Goal: Task Accomplishment & Management: Use online tool/utility

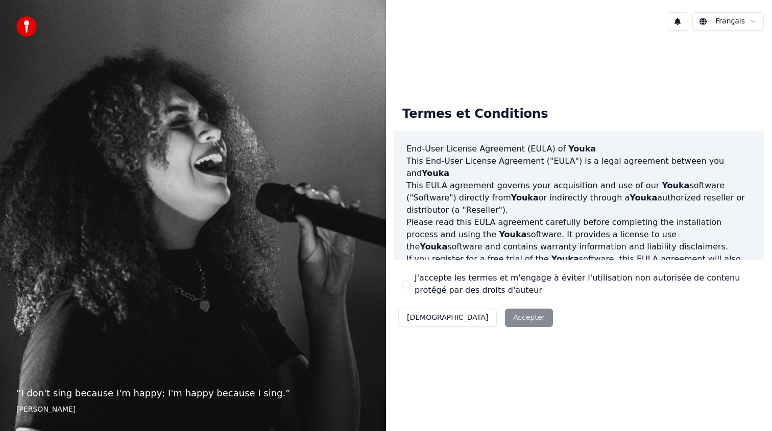
click at [404, 283] on button "J'accepte les termes et m'engage à éviter l'utilisation non autorisée de conten…" at bounding box center [406, 284] width 8 height 8
click at [505, 324] on button "Accepter" at bounding box center [529, 318] width 48 height 18
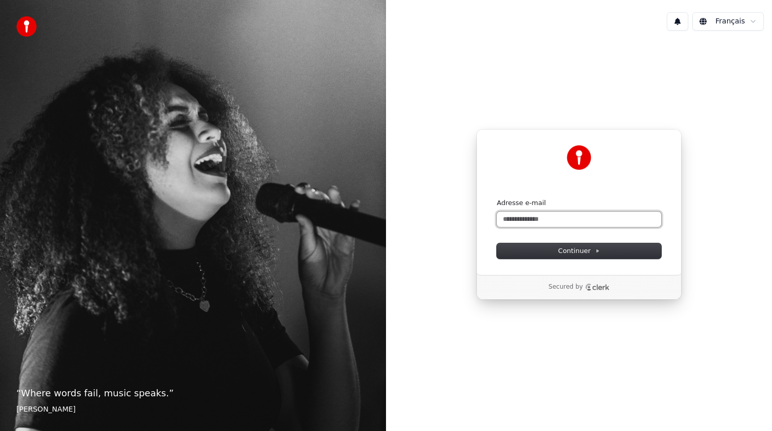
click at [555, 221] on input "Adresse e-mail" at bounding box center [579, 219] width 164 height 15
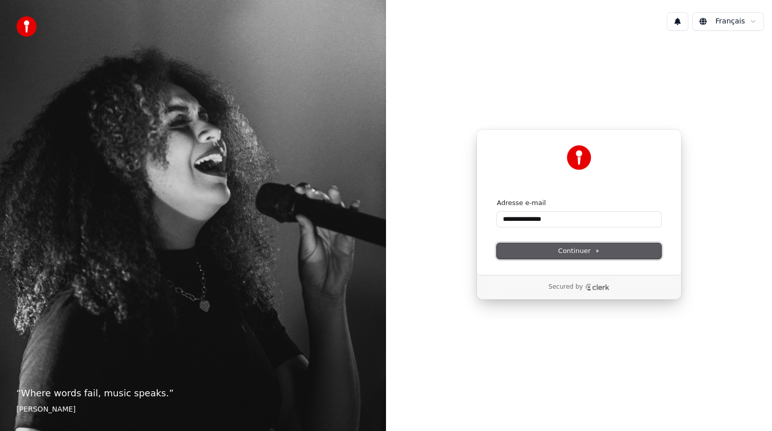
click at [589, 252] on span "Continuer" at bounding box center [579, 250] width 42 height 9
click at [567, 251] on span "Continuer" at bounding box center [579, 250] width 42 height 9
type input "**********"
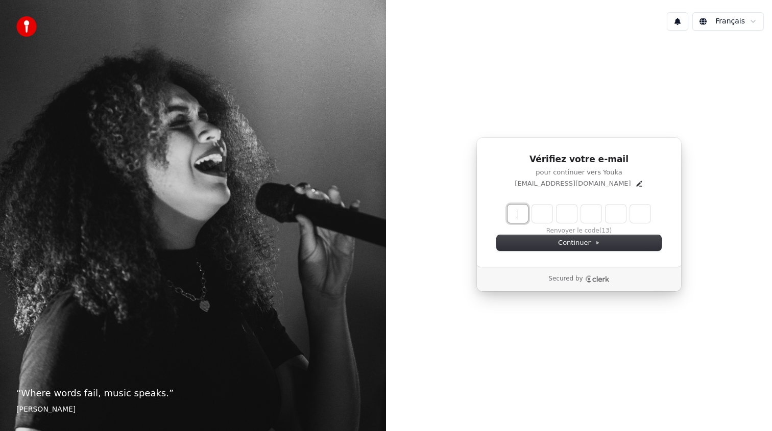
click at [513, 215] on input "Enter verification code" at bounding box center [588, 214] width 163 height 18
type input "******"
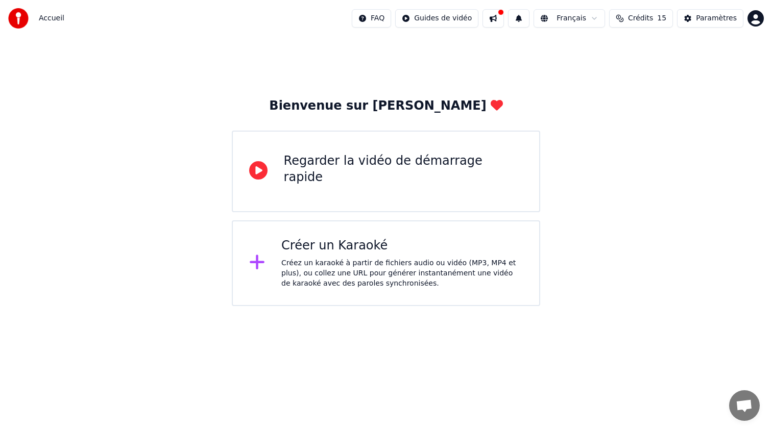
click at [344, 261] on div "Créez un karaoké à partir de fichiers audio ou vidéo (MP3, MP4 et plus), ou col…" at bounding box center [401, 273] width 241 height 31
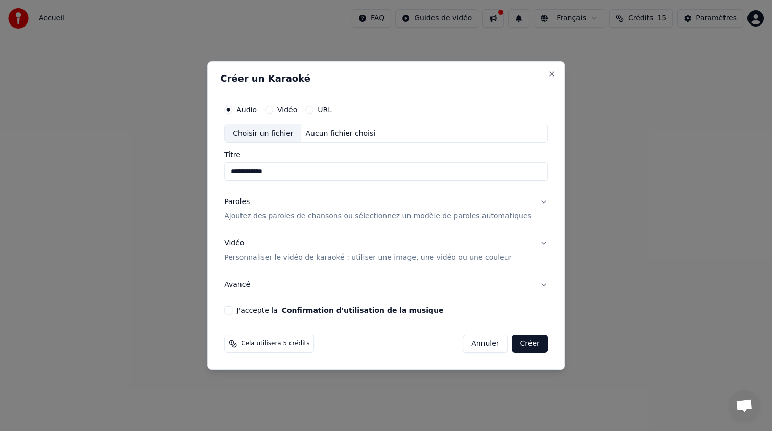
type input "**********"
click at [451, 217] on p "Ajoutez des paroles de chansons ou sélectionnez un modèle de paroles automatiqu…" at bounding box center [377, 217] width 307 height 10
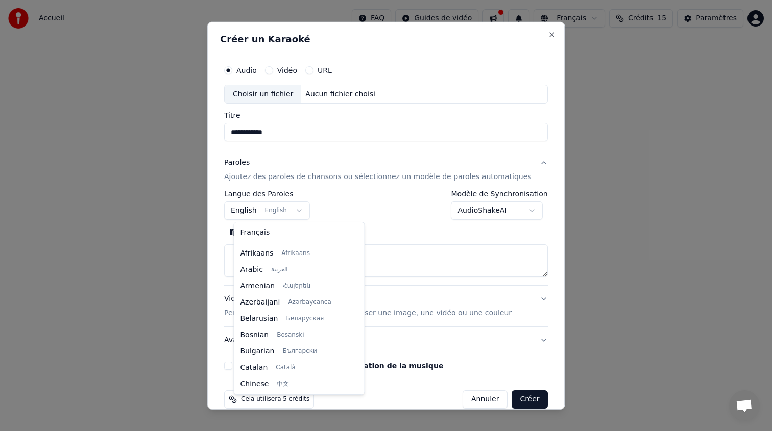
click at [307, 210] on body "**********" at bounding box center [386, 153] width 772 height 306
select select "**"
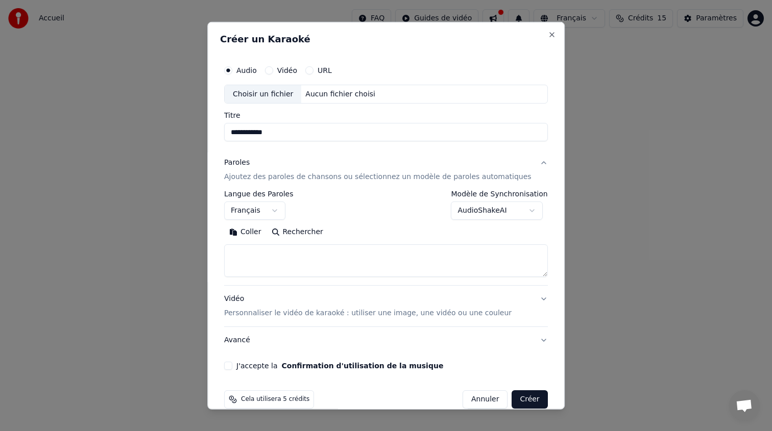
scroll to position [16, 0]
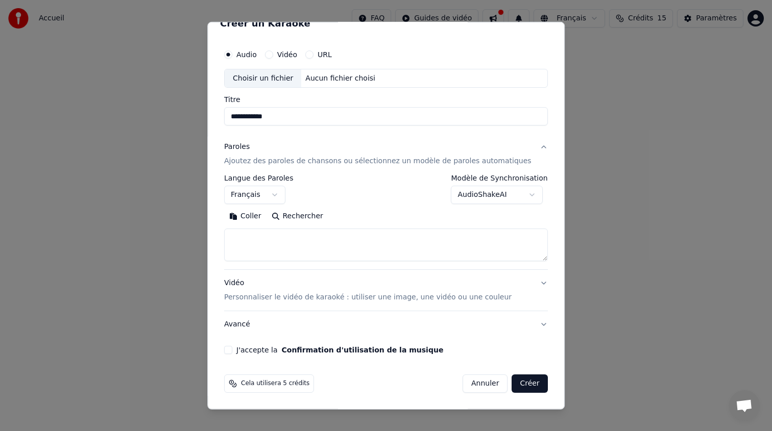
click at [232, 351] on button "J'accepte la Confirmation d'utilisation de la musique" at bounding box center [228, 350] width 8 height 8
click at [463, 297] on p "Personnaliser le vidéo de karaoké : utiliser une image, une vidéo ou une couleur" at bounding box center [367, 297] width 287 height 10
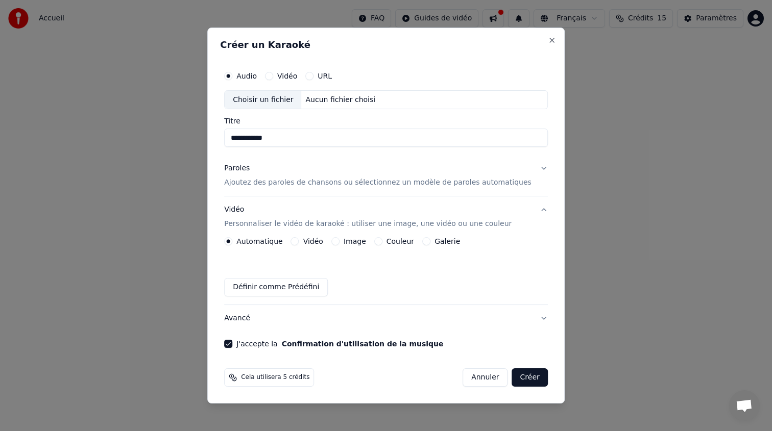
click at [339, 243] on button "Image" at bounding box center [335, 241] width 8 height 8
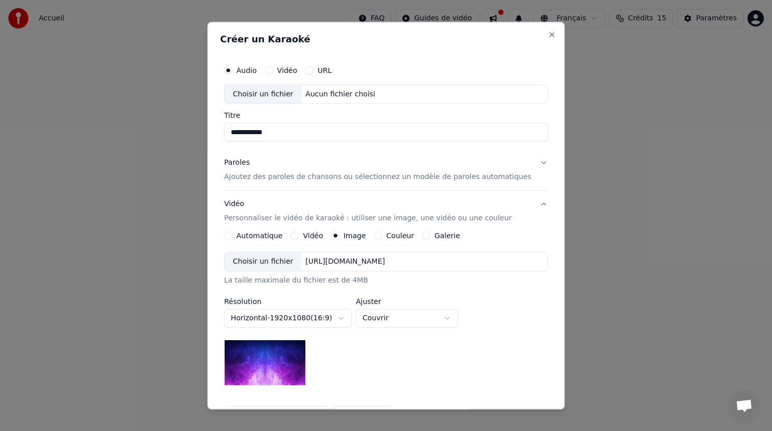
click at [279, 261] on div "Choisir un fichier" at bounding box center [263, 262] width 77 height 18
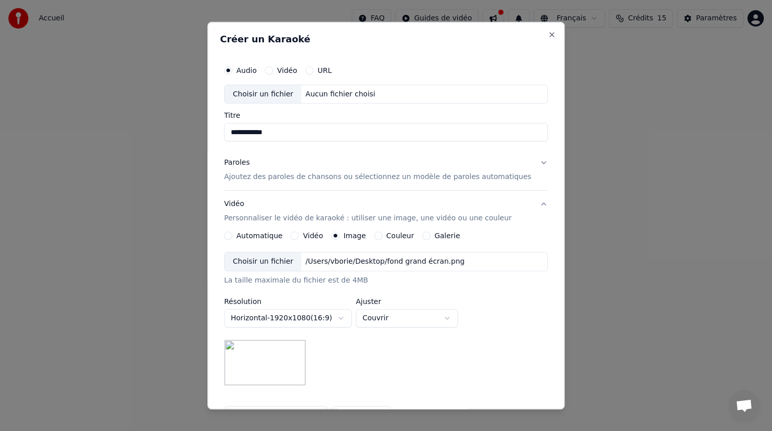
click at [290, 92] on div "Choisir un fichier" at bounding box center [263, 94] width 77 height 18
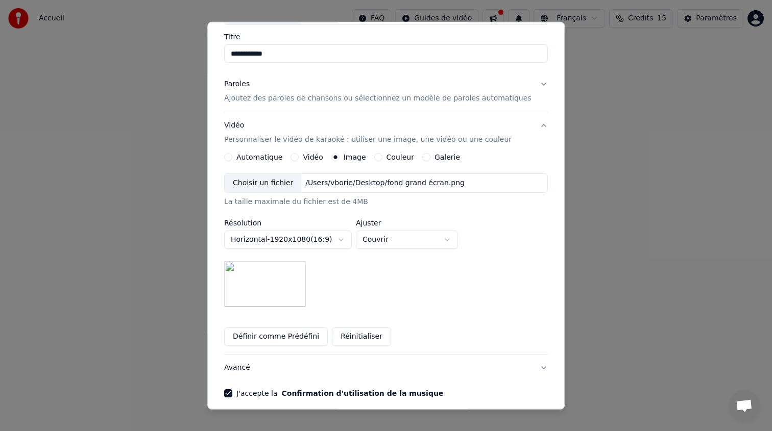
scroll to position [122, 0]
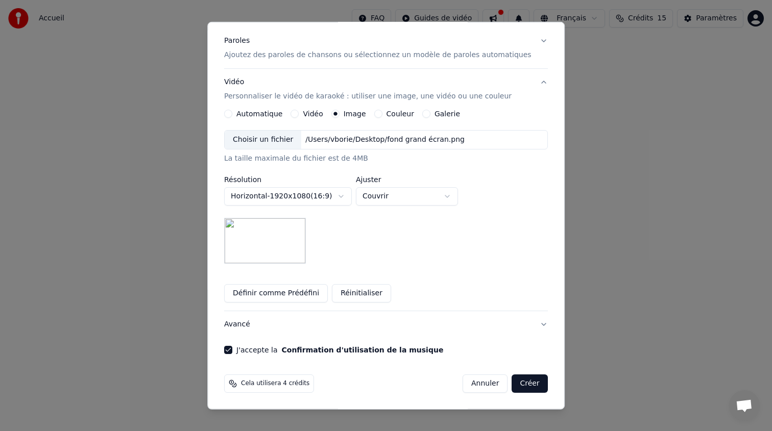
click at [477, 55] on p "Ajoutez des paroles de chansons ou sélectionnez un modèle de paroles automatiqu…" at bounding box center [377, 55] width 307 height 10
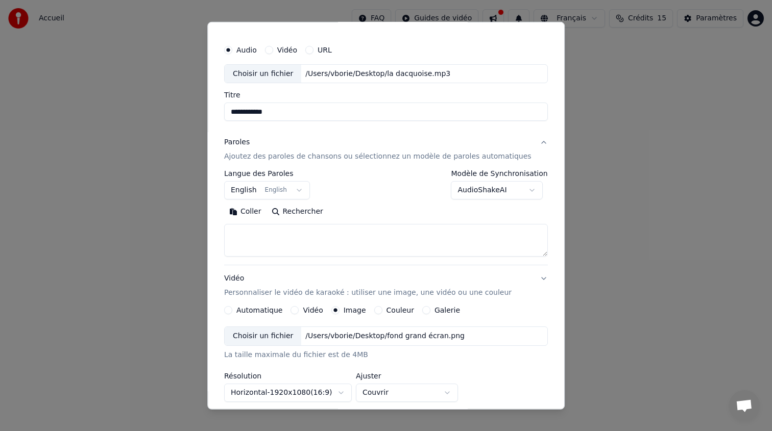
scroll to position [16, 0]
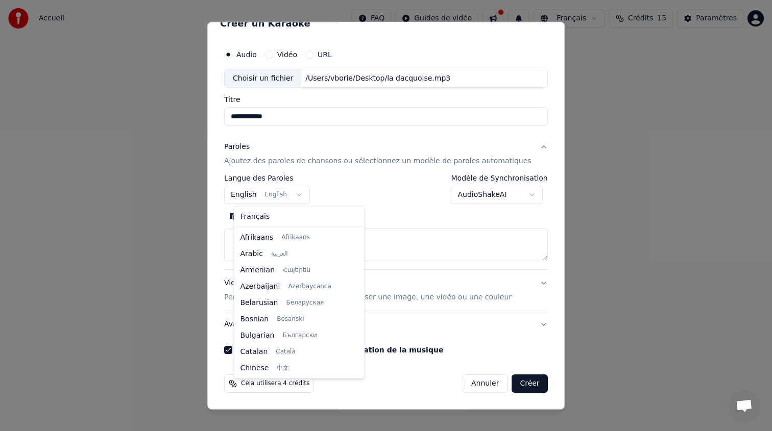
click at [246, 198] on body "**********" at bounding box center [386, 153] width 772 height 306
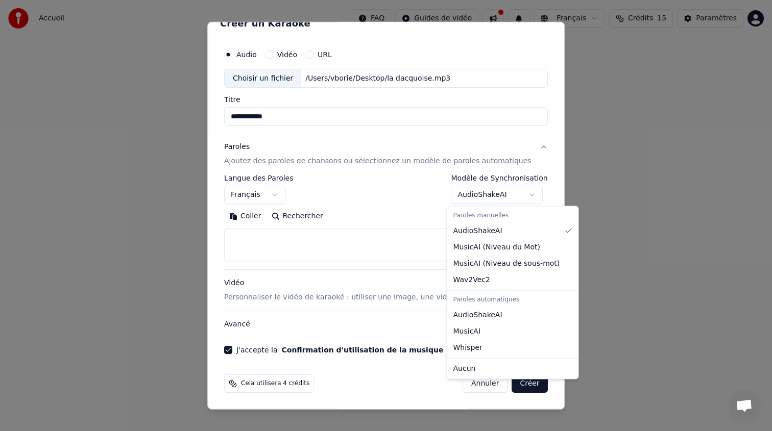
click at [478, 197] on body "**********" at bounding box center [386, 153] width 772 height 306
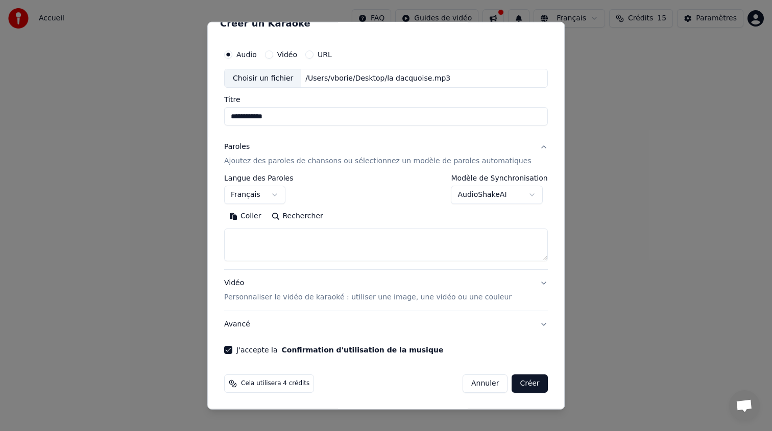
click at [524, 386] on button "Créer" at bounding box center [530, 384] width 36 height 18
select select "**"
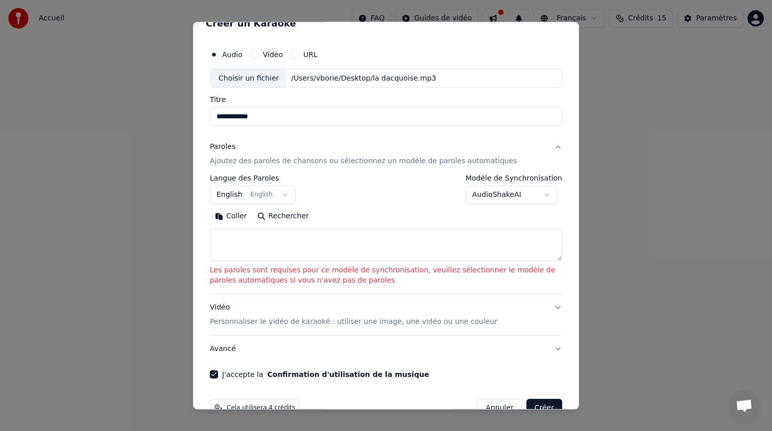
click at [251, 160] on p "Ajoutez des paroles de chansons ou sélectionnez un modèle de paroles automatiqu…" at bounding box center [363, 161] width 307 height 10
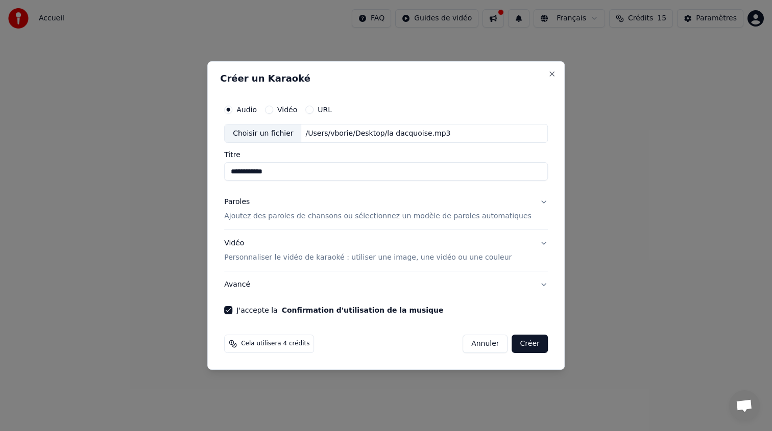
click at [517, 340] on button "Créer" at bounding box center [530, 344] width 36 height 18
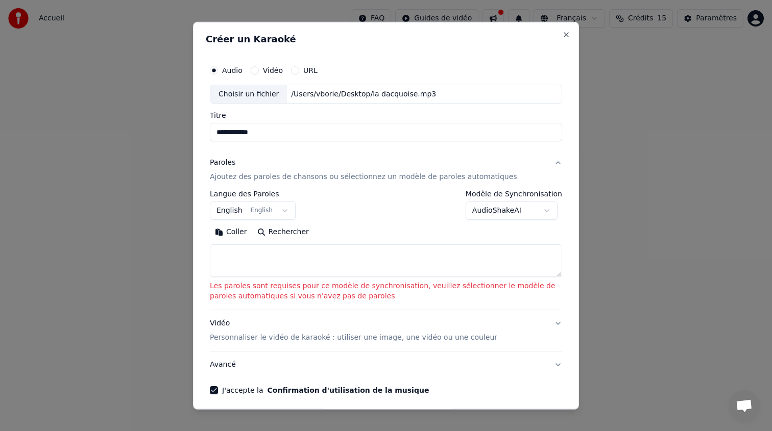
click at [239, 210] on body "**********" at bounding box center [386, 153] width 772 height 306
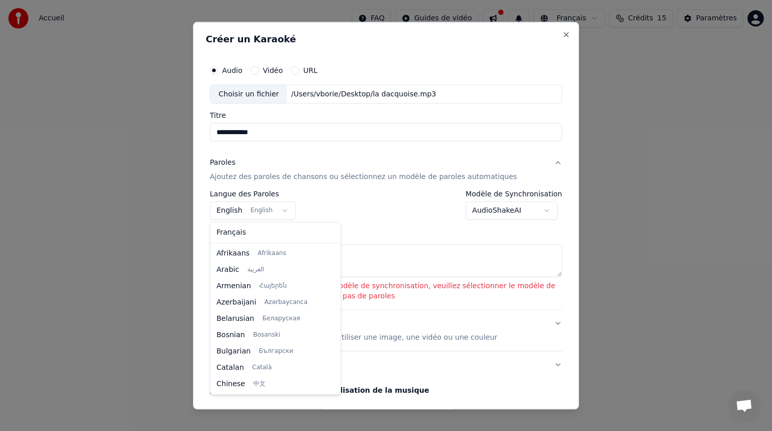
scroll to position [82, 0]
select select "**"
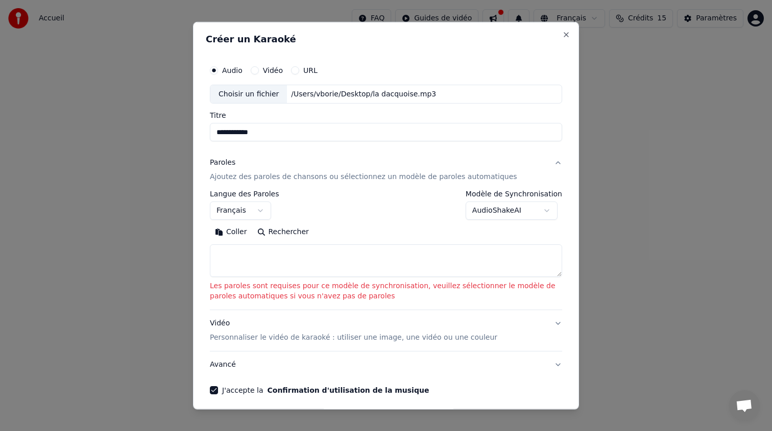
click at [495, 208] on body "**********" at bounding box center [386, 153] width 772 height 306
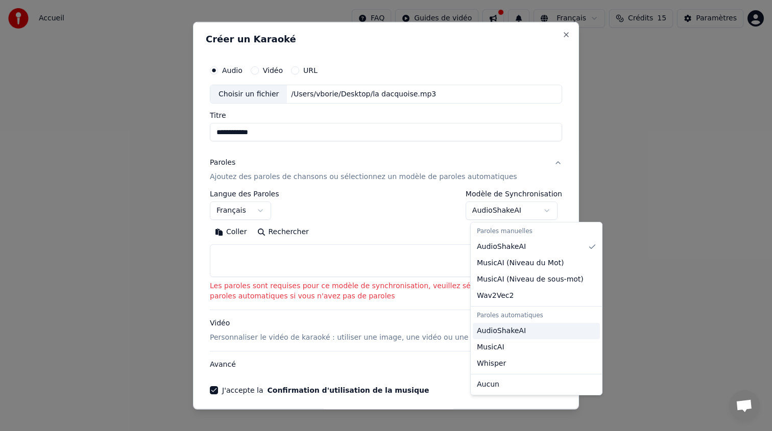
select select "**********"
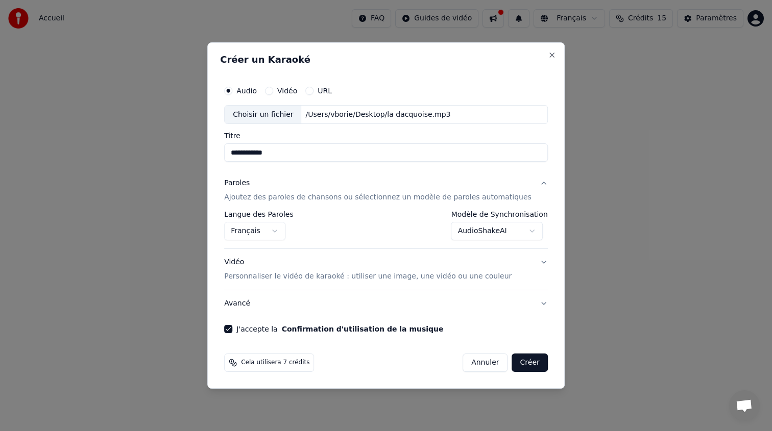
click at [516, 358] on button "Créer" at bounding box center [530, 363] width 36 height 18
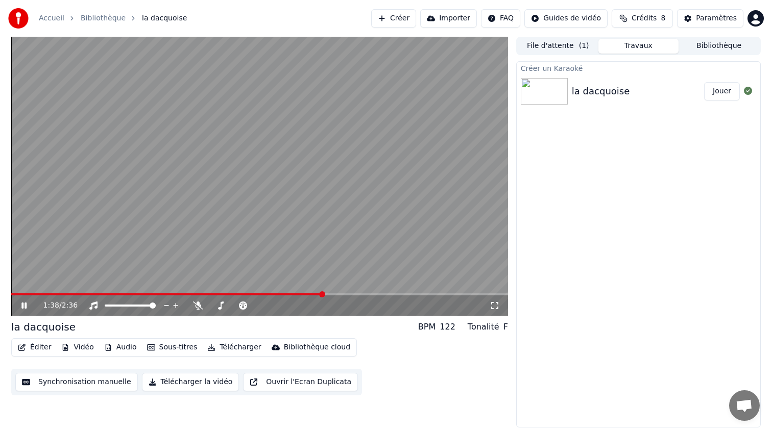
click at [26, 307] on icon at bounding box center [23, 306] width 5 height 6
click at [307, 276] on video at bounding box center [259, 176] width 497 height 279
click at [27, 303] on icon at bounding box center [31, 306] width 24 height 8
click at [285, 383] on button "Ouvrir l'Ecran Duplicata" at bounding box center [300, 382] width 115 height 18
click at [22, 307] on icon at bounding box center [23, 306] width 5 height 6
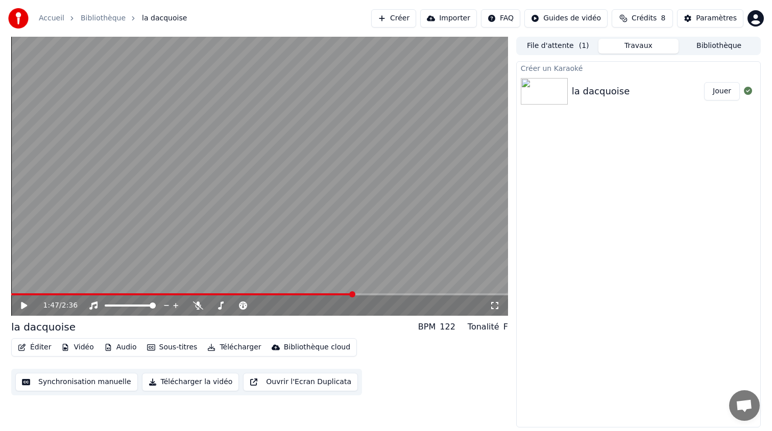
click at [713, 46] on button "Bibliothèque" at bounding box center [718, 46] width 81 height 15
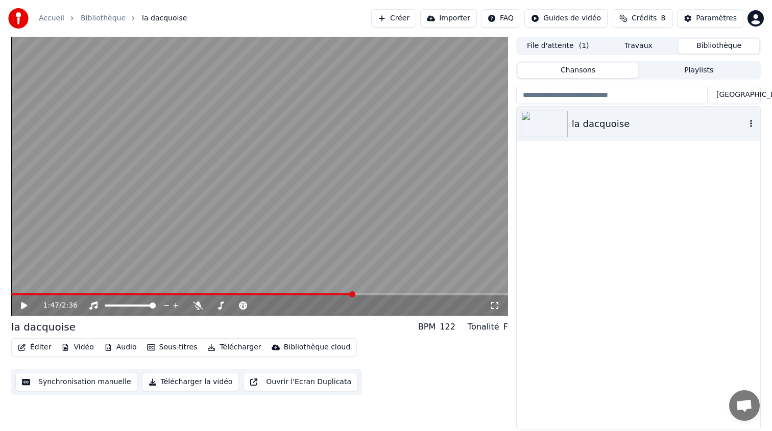
click at [644, 127] on div "la dacquoise" at bounding box center [659, 124] width 174 height 14
click at [637, 43] on button "Travaux" at bounding box center [638, 46] width 81 height 15
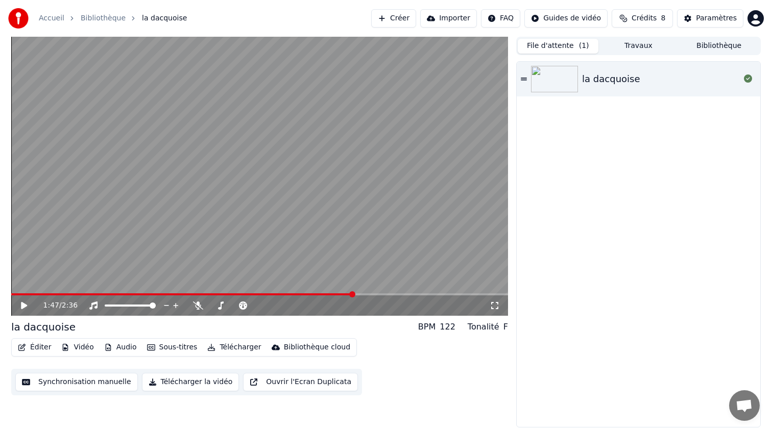
click at [564, 44] on button "File d'attente ( 1 )" at bounding box center [557, 46] width 81 height 15
click at [170, 348] on button "Sous-titres" at bounding box center [172, 347] width 59 height 14
click at [400, 349] on div "Éditer Vidéo Audio Sous-titres Télécharger Bibliothèque cloud Synchronisation m…" at bounding box center [259, 366] width 497 height 57
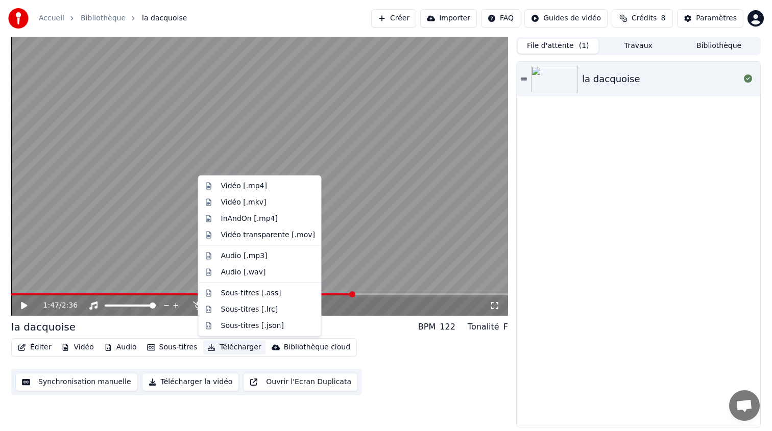
click at [226, 347] on button "Télécharger" at bounding box center [234, 347] width 62 height 14
click at [249, 188] on div "Vidéo [.mp4]" at bounding box center [244, 186] width 46 height 10
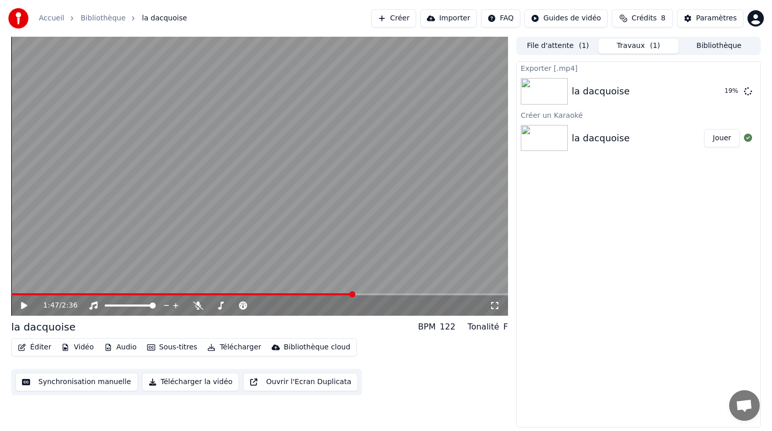
click at [38, 348] on button "Éditer" at bounding box center [34, 347] width 41 height 14
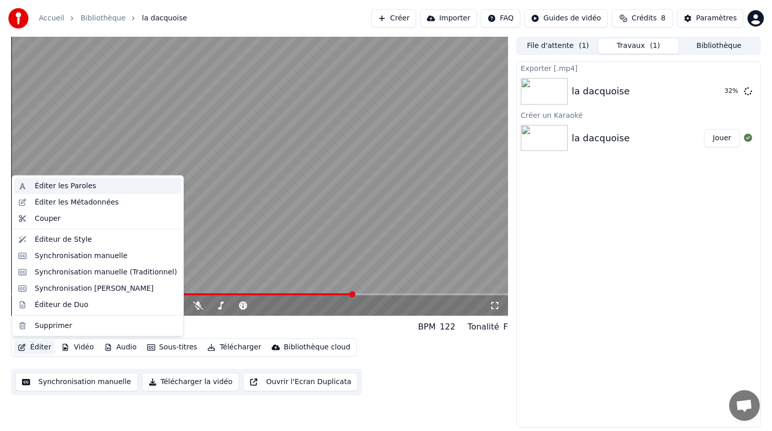
click at [63, 188] on div "Éditer les Paroles" at bounding box center [65, 186] width 61 height 10
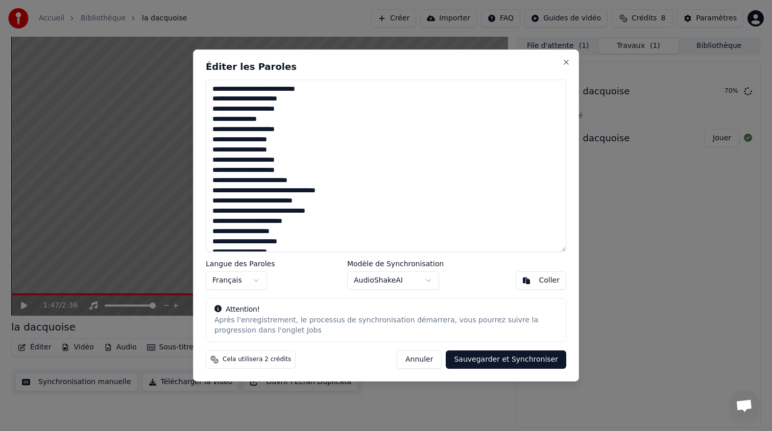
click at [434, 362] on button "Annuler" at bounding box center [419, 360] width 45 height 18
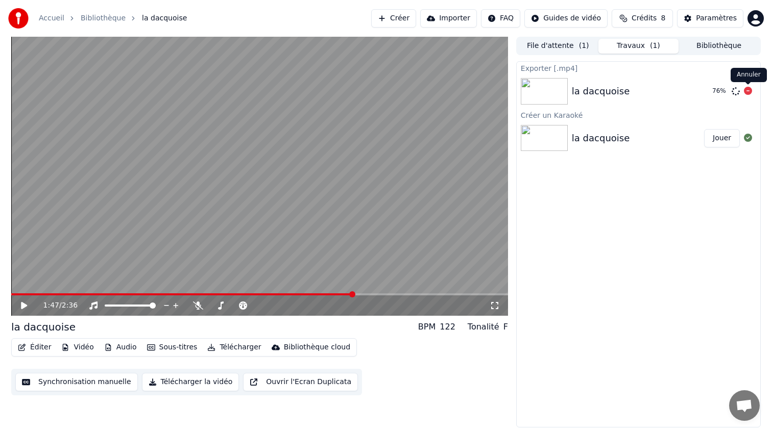
click at [747, 92] on icon at bounding box center [748, 91] width 8 height 8
click at [39, 345] on button "Éditer" at bounding box center [34, 347] width 41 height 14
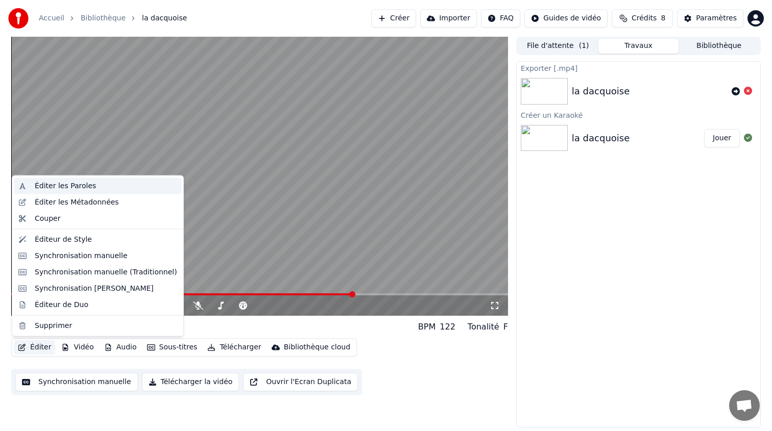
click at [77, 186] on div "Éditer les Paroles" at bounding box center [65, 186] width 61 height 10
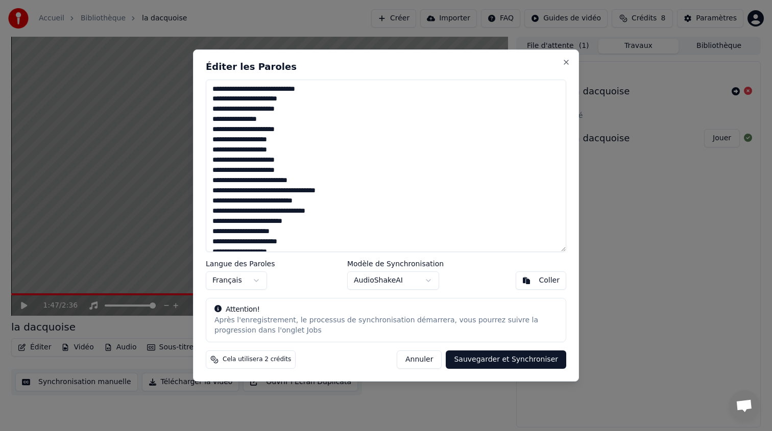
click at [259, 111] on textarea "**********" at bounding box center [386, 166] width 360 height 172
click at [252, 109] on textarea "**********" at bounding box center [386, 166] width 360 height 172
click at [268, 112] on textarea "**********" at bounding box center [386, 166] width 360 height 172
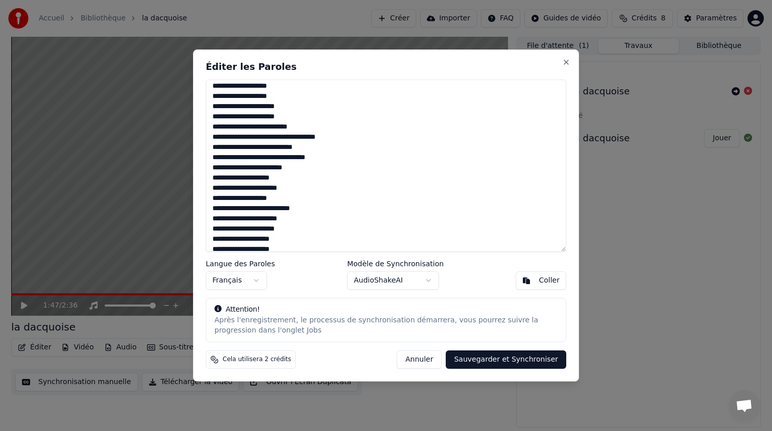
scroll to position [57, 0]
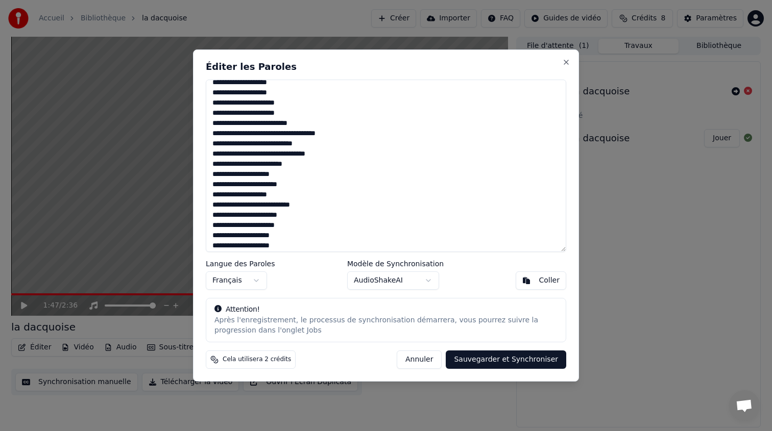
click at [242, 125] on textarea "**********" at bounding box center [386, 166] width 360 height 172
click at [270, 124] on textarea "**********" at bounding box center [386, 166] width 360 height 172
drag, startPoint x: 310, startPoint y: 122, endPoint x: 282, endPoint y: 122, distance: 28.1
click at [282, 122] on textarea "**********" at bounding box center [386, 166] width 360 height 172
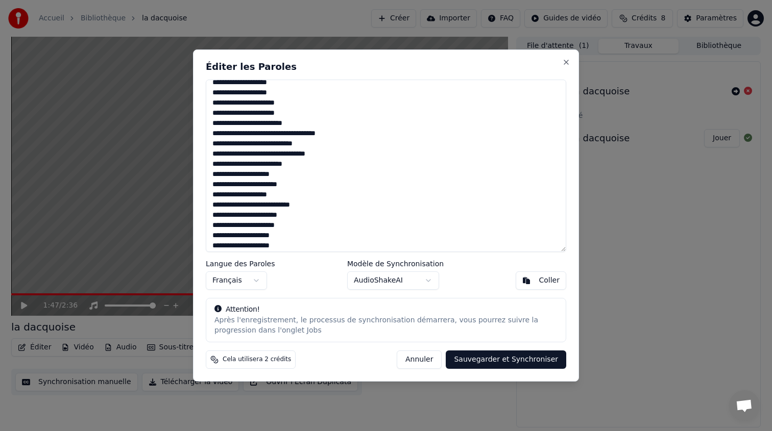
click at [260, 189] on textarea "**********" at bounding box center [386, 166] width 360 height 172
drag, startPoint x: 264, startPoint y: 185, endPoint x: 234, endPoint y: 186, distance: 29.6
click at [234, 186] on textarea "**********" at bounding box center [386, 166] width 360 height 172
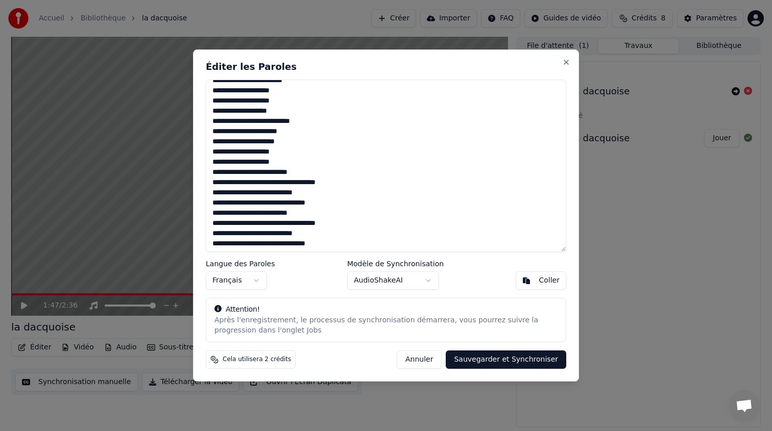
scroll to position [143, 0]
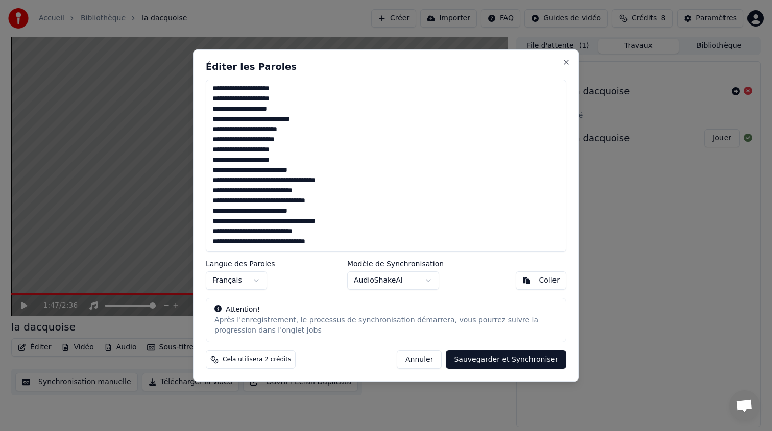
click at [252, 177] on textarea "**********" at bounding box center [386, 166] width 360 height 172
click at [242, 172] on textarea "**********" at bounding box center [386, 166] width 360 height 172
click at [269, 172] on textarea "**********" at bounding box center [386, 166] width 360 height 172
drag, startPoint x: 300, startPoint y: 172, endPoint x: 281, endPoint y: 172, distance: 18.9
click at [281, 172] on textarea "**********" at bounding box center [386, 166] width 360 height 172
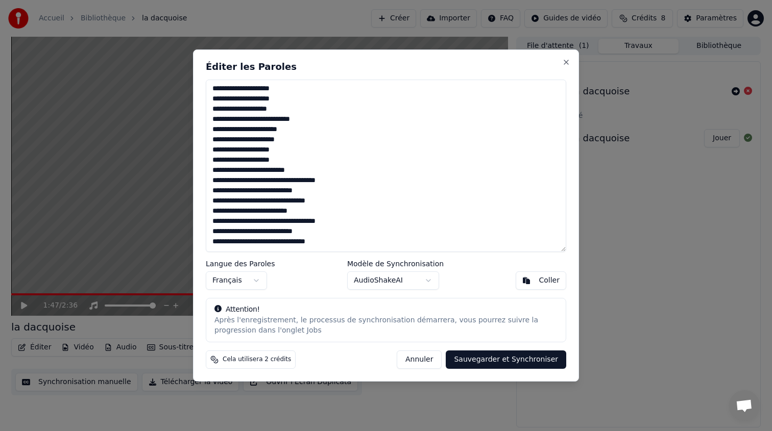
click at [313, 170] on textarea "**********" at bounding box center [386, 166] width 360 height 172
click at [257, 215] on textarea "**********" at bounding box center [386, 166] width 360 height 172
click at [244, 212] on textarea "**********" at bounding box center [386, 166] width 360 height 172
click at [272, 212] on textarea "**********" at bounding box center [386, 166] width 360 height 172
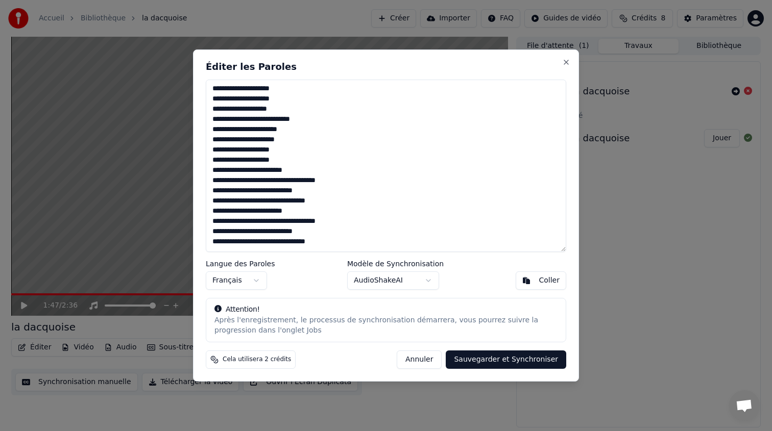
drag, startPoint x: 304, startPoint y: 211, endPoint x: 282, endPoint y: 212, distance: 22.0
click at [282, 212] on textarea "**********" at bounding box center [386, 166] width 360 height 172
type textarea "**********"
click at [314, 223] on textarea "**********" at bounding box center [386, 166] width 360 height 172
click at [487, 357] on button "Sauvegarder et Synchroniser" at bounding box center [506, 360] width 120 height 18
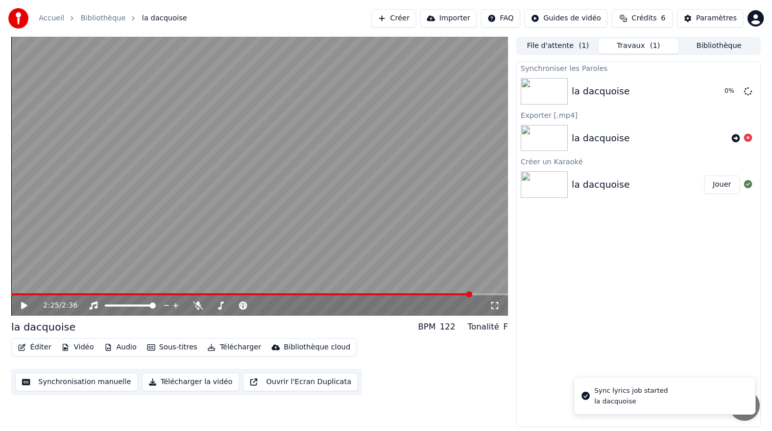
click at [472, 297] on span at bounding box center [469, 294] width 6 height 6
click at [412, 294] on span at bounding box center [409, 294] width 6 height 6
click at [465, 293] on span at bounding box center [259, 294] width 497 height 2
click at [492, 293] on span at bounding box center [491, 294] width 6 height 6
click at [506, 293] on span at bounding box center [503, 294] width 6 height 6
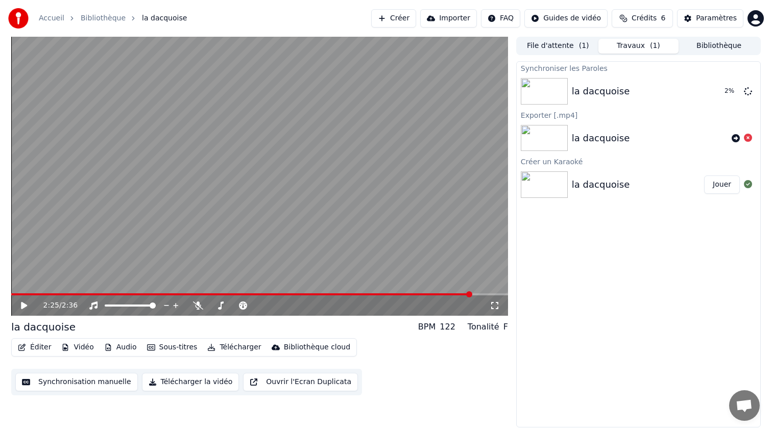
click at [470, 293] on span at bounding box center [259, 294] width 497 height 2
drag, startPoint x: 450, startPoint y: 292, endPoint x: 384, endPoint y: 294, distance: 65.9
click at [384, 294] on div "2:25 / 2:36" at bounding box center [259, 176] width 497 height 279
click at [23, 306] on icon at bounding box center [23, 306] width 5 height 6
click at [240, 296] on div "2:31 / 2:36" at bounding box center [259, 305] width 497 height 20
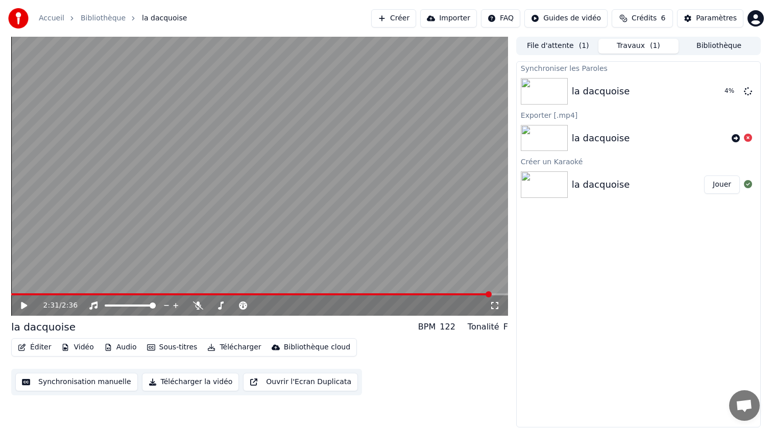
click at [248, 293] on span at bounding box center [251, 294] width 480 height 2
click at [277, 293] on span at bounding box center [259, 294] width 497 height 2
click at [46, 348] on button "Éditer" at bounding box center [34, 347] width 41 height 14
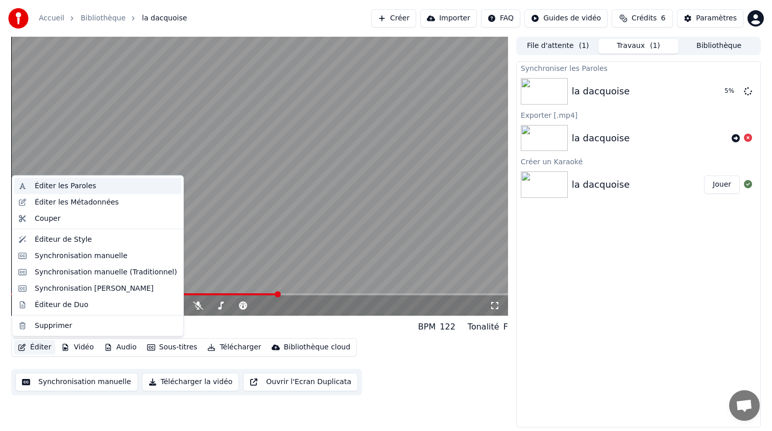
click at [84, 184] on div "Éditer les Paroles" at bounding box center [65, 186] width 61 height 10
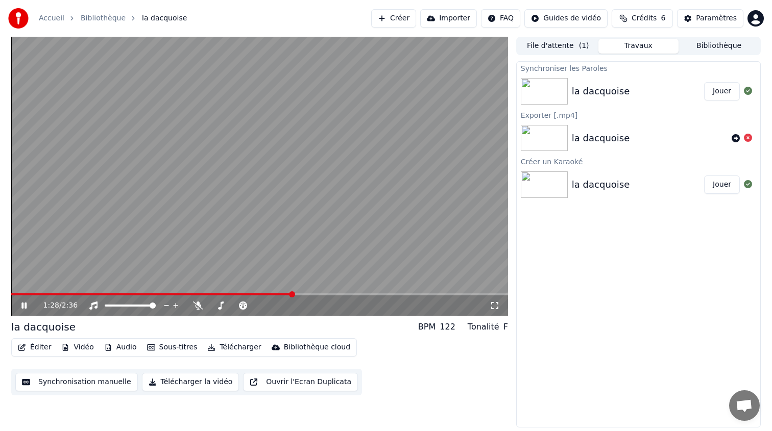
click at [24, 304] on icon at bounding box center [23, 306] width 5 height 6
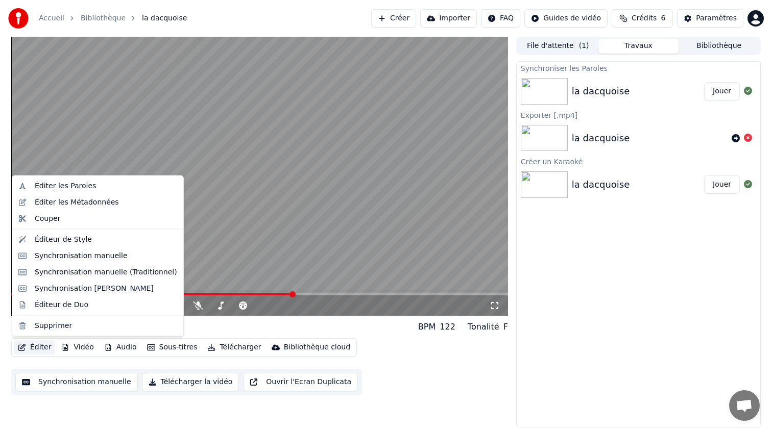
click at [32, 352] on button "Éditer" at bounding box center [34, 347] width 41 height 14
click at [86, 182] on div "Éditer les Paroles" at bounding box center [65, 186] width 61 height 10
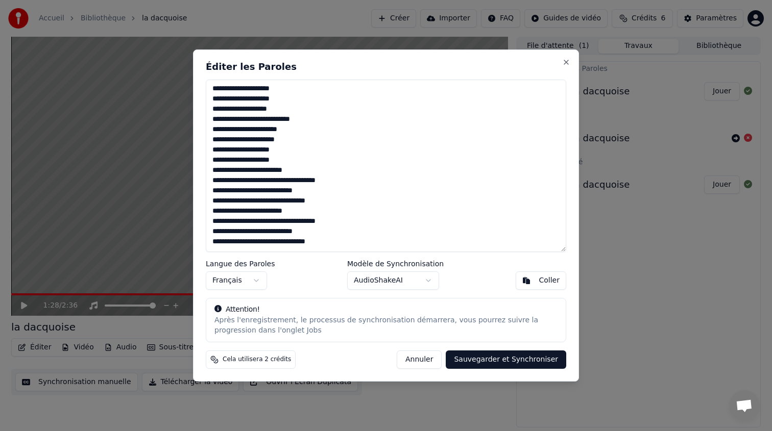
click at [502, 360] on button "Sauvegarder et Synchroniser" at bounding box center [506, 360] width 120 height 18
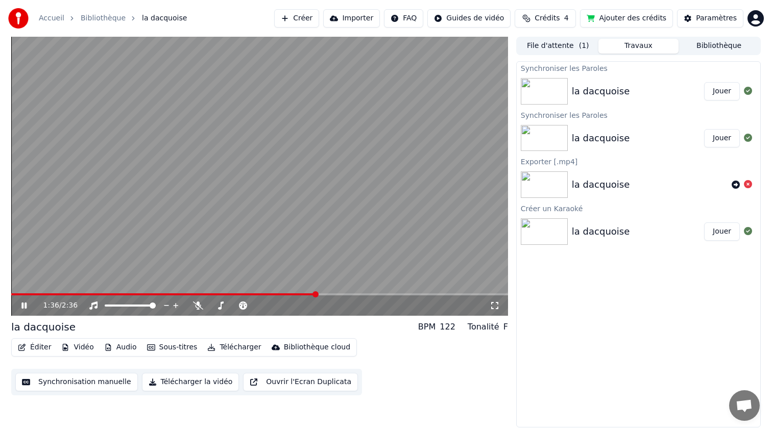
click at [24, 306] on icon at bounding box center [31, 306] width 24 height 8
click at [371, 291] on video at bounding box center [259, 176] width 497 height 279
click at [380, 296] on div "1:36 / 2:36" at bounding box center [259, 305] width 497 height 20
click at [380, 296] on div "1:37 / 2:36" at bounding box center [259, 305] width 497 height 20
click at [380, 296] on div "1:38 / 2:36" at bounding box center [259, 305] width 497 height 20
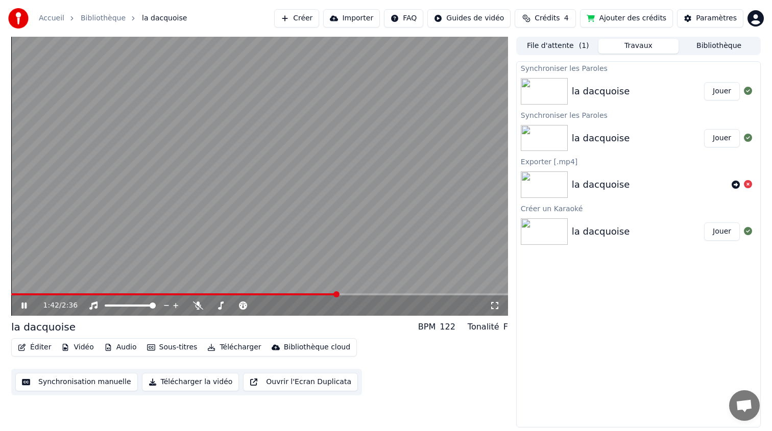
click at [23, 303] on icon at bounding box center [23, 306] width 5 height 6
click at [412, 294] on span at bounding box center [259, 294] width 497 height 2
click at [446, 295] on span at bounding box center [259, 294] width 497 height 2
click at [468, 293] on span at bounding box center [259, 294] width 497 height 2
click at [483, 293] on video at bounding box center [259, 176] width 497 height 279
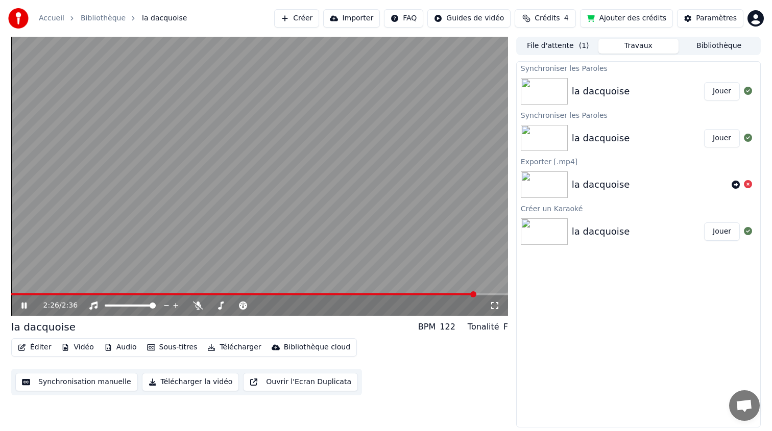
click at [21, 307] on icon at bounding box center [31, 306] width 24 height 8
click at [746, 186] on icon at bounding box center [748, 184] width 8 height 8
click at [748, 187] on icon at bounding box center [748, 184] width 8 height 8
click at [591, 92] on div "la dacquoise" at bounding box center [601, 91] width 58 height 14
click at [706, 48] on button "Bibliothèque" at bounding box center [718, 46] width 81 height 15
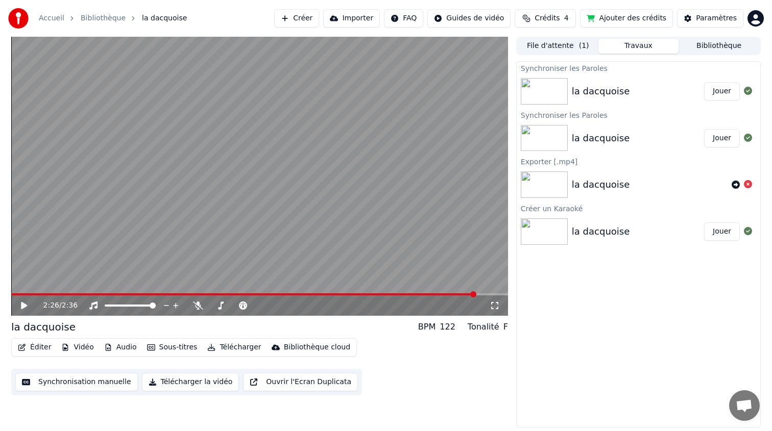
click at [644, 43] on button "Travaux" at bounding box center [638, 46] width 81 height 15
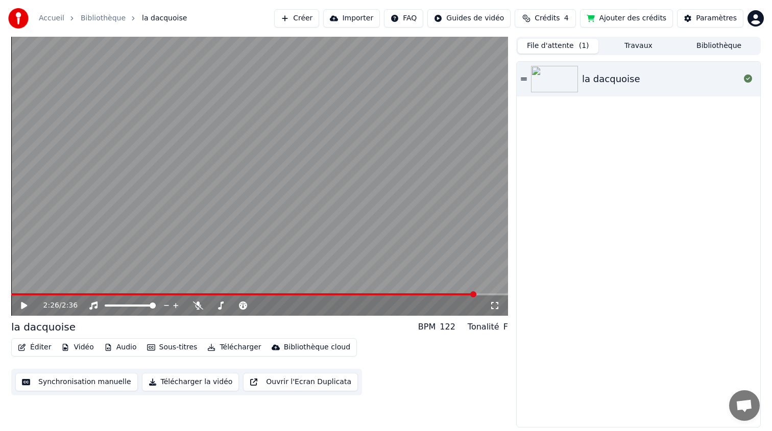
click at [564, 47] on button "File d'attente ( 1 )" at bounding box center [557, 46] width 81 height 15
click at [652, 45] on button "Travaux" at bounding box center [638, 46] width 81 height 15
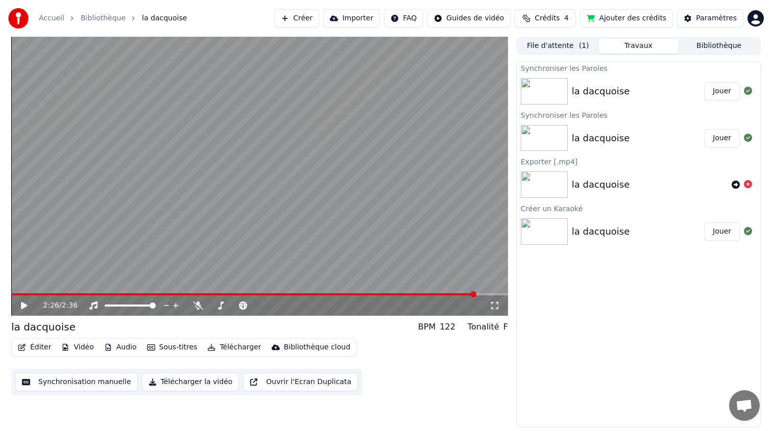
click at [648, 89] on div "la dacquoise" at bounding box center [638, 91] width 132 height 14
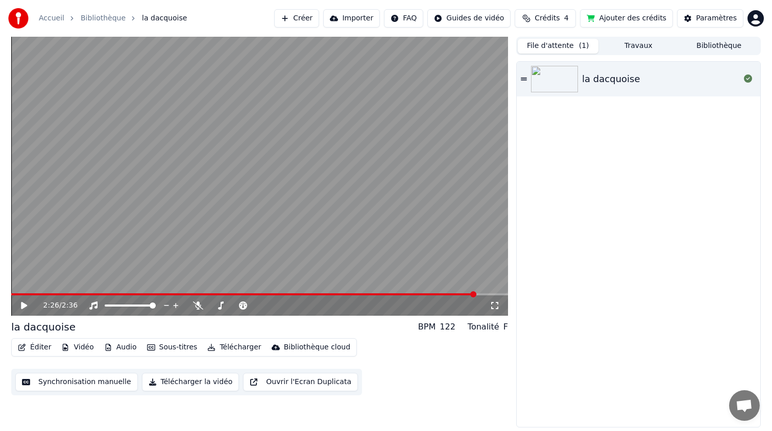
click at [560, 47] on button "File d'attente ( 1 )" at bounding box center [557, 46] width 81 height 15
click at [713, 48] on button "Bibliothèque" at bounding box center [718, 46] width 81 height 15
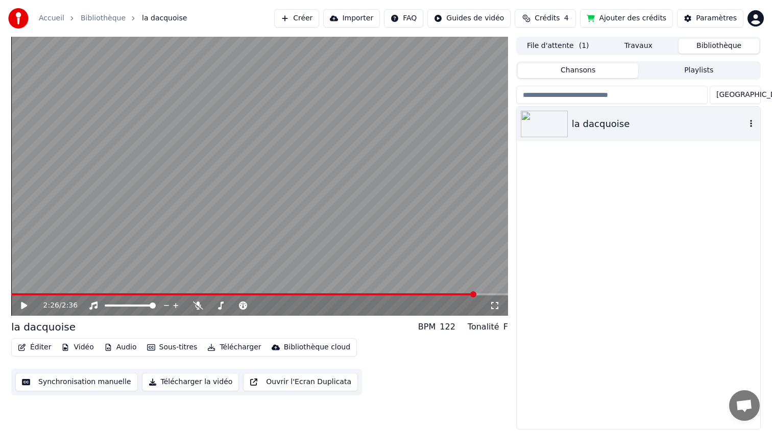
click at [630, 117] on div "la dacquoise" at bounding box center [659, 124] width 174 height 14
click at [672, 68] on button "Playlists" at bounding box center [698, 70] width 121 height 15
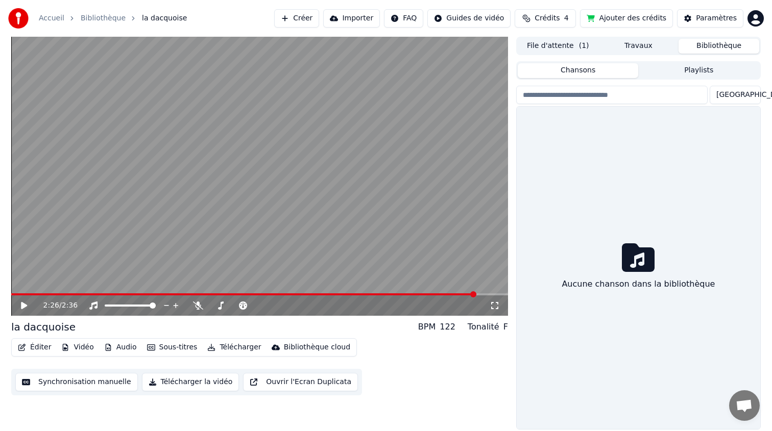
click at [582, 67] on button "Chansons" at bounding box center [577, 70] width 121 height 15
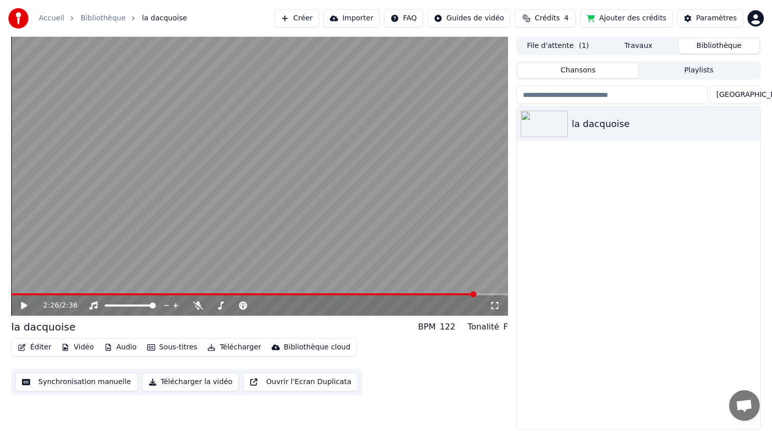
click at [632, 45] on button "Travaux" at bounding box center [638, 46] width 81 height 15
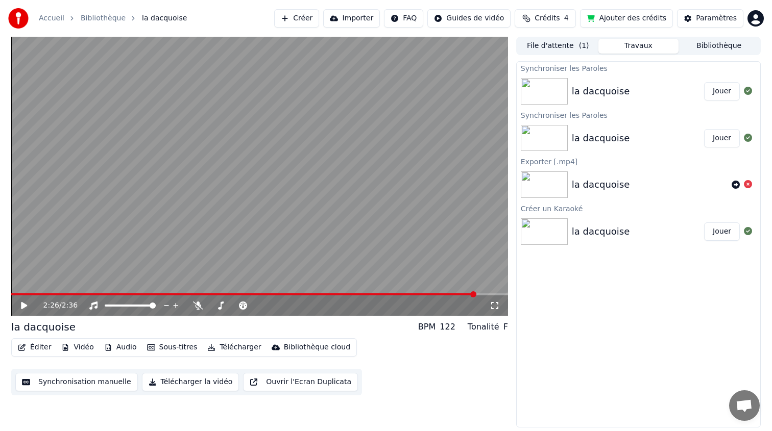
click at [627, 92] on div "la dacquoise" at bounding box center [638, 91] width 132 height 14
click at [641, 80] on div "la dacquoise Jouer" at bounding box center [637, 91] width 243 height 35
click at [657, 90] on div "la dacquoise" at bounding box center [638, 91] width 132 height 14
click at [717, 90] on button "Jouer" at bounding box center [722, 91] width 36 height 18
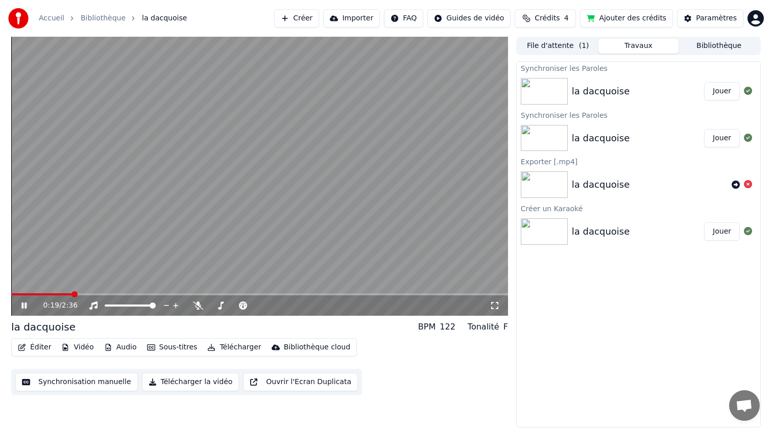
click at [24, 305] on icon at bounding box center [31, 306] width 24 height 8
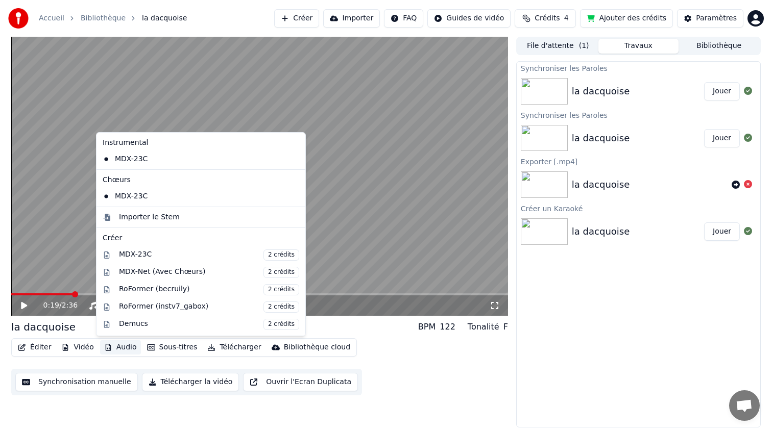
click at [121, 349] on button "Audio" at bounding box center [120, 347] width 41 height 14
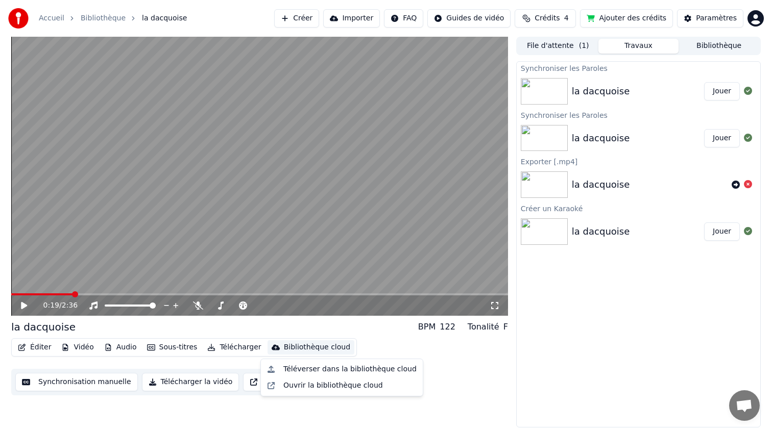
click at [421, 350] on div "Éditer Vidéo Audio Sous-titres Télécharger Bibliothèque cloud Synchronisation m…" at bounding box center [259, 366] width 497 height 57
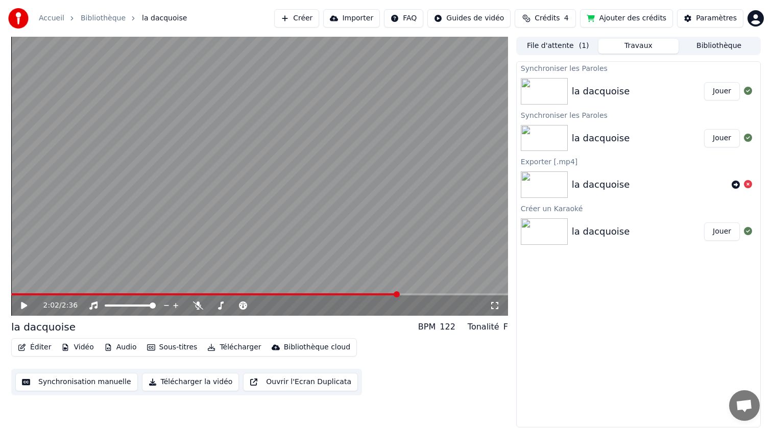
click at [399, 294] on span at bounding box center [396, 294] width 6 height 6
click at [449, 294] on span at bounding box center [447, 294] width 6 height 6
click at [478, 294] on span at bounding box center [475, 294] width 6 height 6
click at [483, 294] on span at bounding box center [259, 294] width 497 height 2
click at [218, 293] on span at bounding box center [247, 294] width 473 height 2
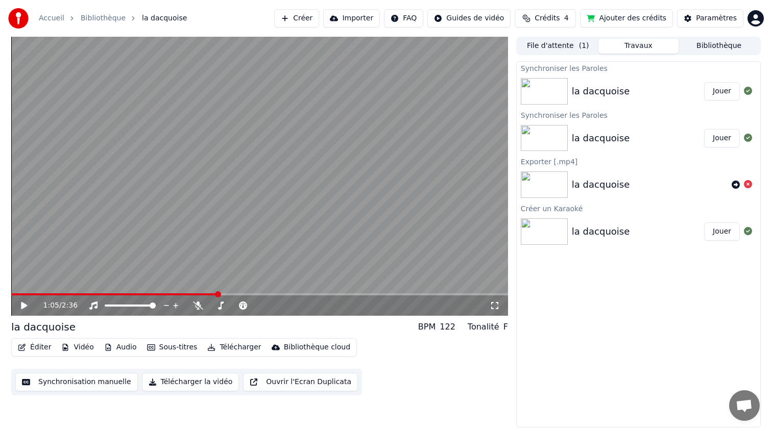
click at [286, 291] on video at bounding box center [259, 176] width 497 height 279
click at [28, 303] on icon at bounding box center [31, 306] width 24 height 8
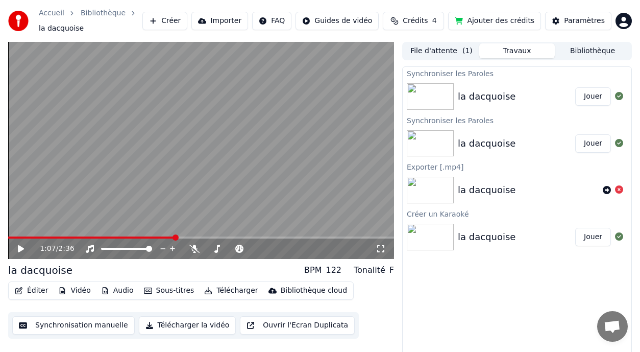
click at [33, 291] on button "Éditer" at bounding box center [31, 290] width 41 height 14
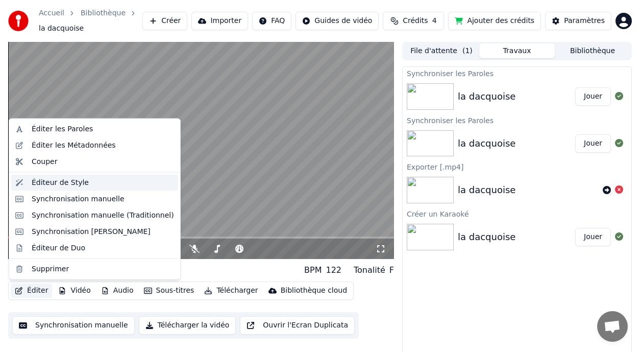
click at [67, 183] on div "Éditeur de Style" at bounding box center [60, 182] width 57 height 10
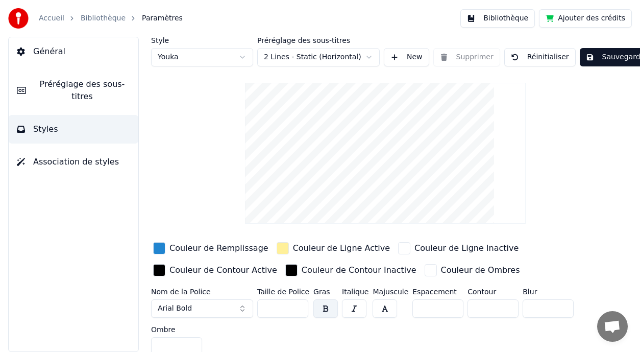
click at [160, 249] on div "button" at bounding box center [159, 248] width 12 height 12
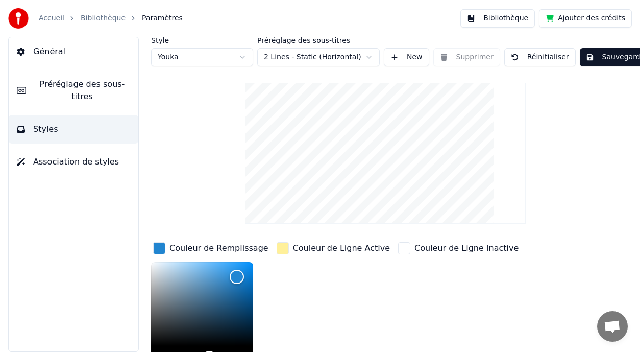
click at [329, 278] on div "Couleur de Ligne Active" at bounding box center [333, 317] width 117 height 155
click at [616, 129] on div "Style Youka Préréglage des sous-titres 2 Lines - Static (Horizontal) New Suppri…" at bounding box center [385, 266] width 468 height 459
click at [364, 56] on html "Accueil Bibliothèque Paramètres Bibliothèque Ajouter des crédits Général Prérég…" at bounding box center [320, 176] width 640 height 352
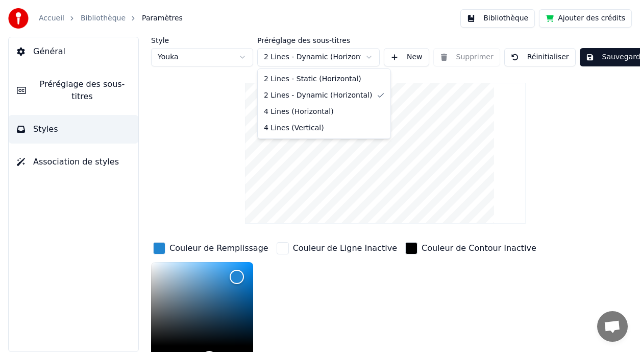
click at [371, 59] on html "Accueil Bibliothèque Paramètres Bibliothèque Ajouter des crédits Général Prérég…" at bounding box center [320, 176] width 640 height 352
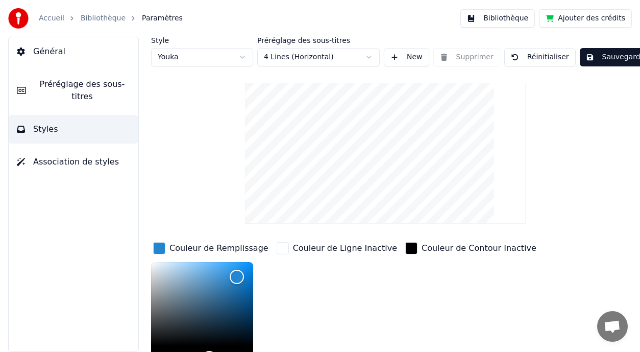
click at [368, 59] on html "Accueil Bibliothèque Paramètres Bibliothèque Ajouter des crédits Général Prérég…" at bounding box center [320, 176] width 640 height 352
click at [362, 57] on html "Accueil Bibliothèque Paramètres Bibliothèque Ajouter des crédits Général Prérég…" at bounding box center [320, 176] width 640 height 352
click at [117, 17] on link "Bibliothèque" at bounding box center [103, 18] width 45 height 10
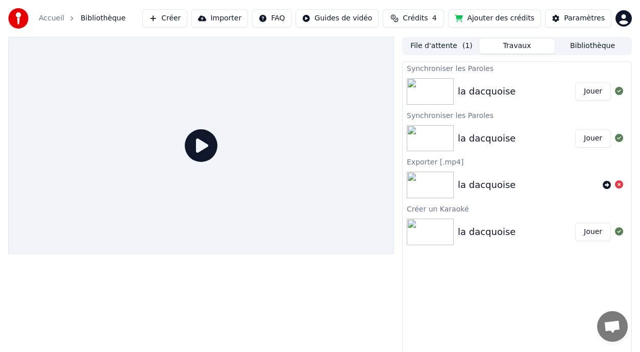
click at [475, 85] on div "la dacquoise" at bounding box center [487, 91] width 58 height 14
click at [598, 88] on button "Jouer" at bounding box center [593, 91] width 36 height 18
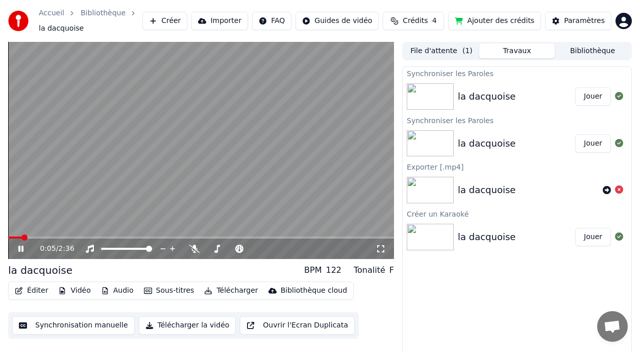
click at [20, 250] on icon at bounding box center [27, 248] width 23 height 8
click at [187, 325] on button "Télécharger la vidéo" at bounding box center [187, 325] width 97 height 18
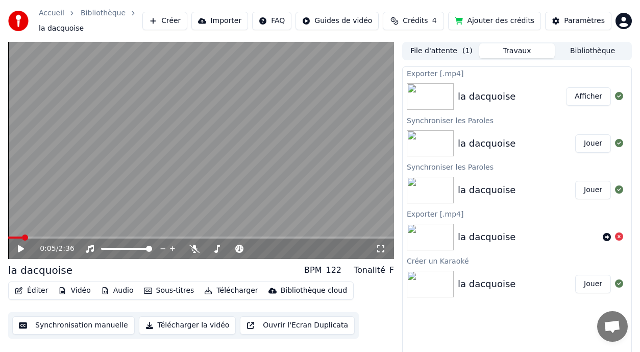
click at [589, 97] on button "Afficher" at bounding box center [588, 96] width 45 height 18
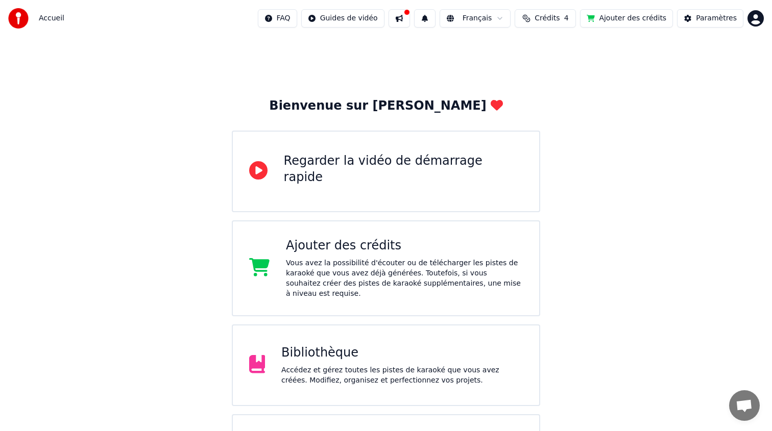
click at [321, 340] on div "Bibliothèque Accédez et gérez toutes les pistes de karaoké que vous avez créées…" at bounding box center [386, 366] width 309 height 82
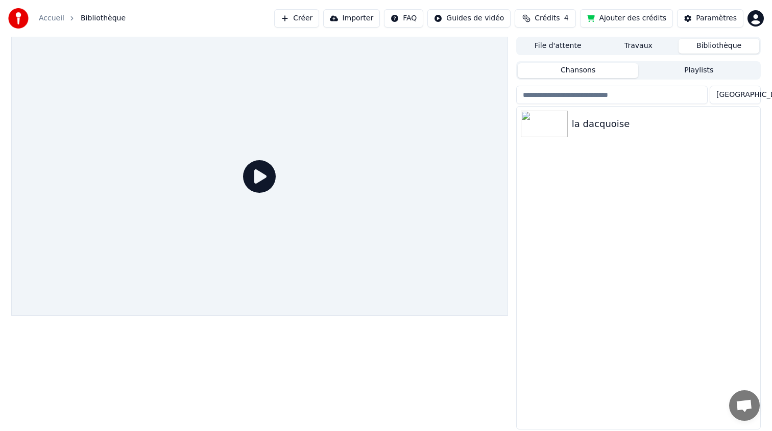
click at [639, 50] on button "Travaux" at bounding box center [638, 46] width 81 height 15
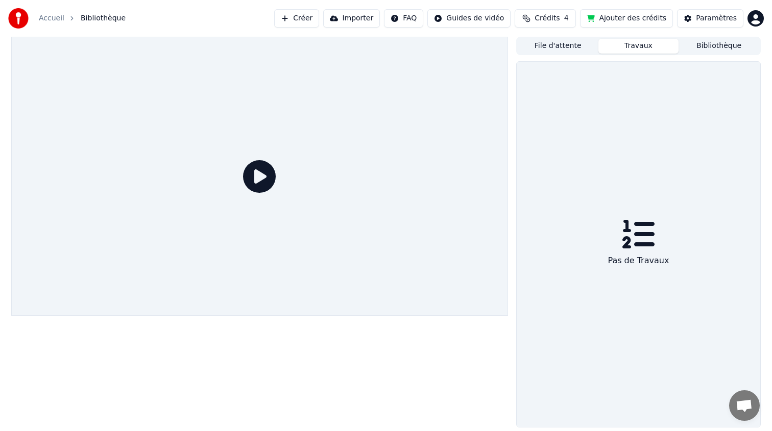
click at [568, 47] on button "File d'attente" at bounding box center [557, 46] width 81 height 15
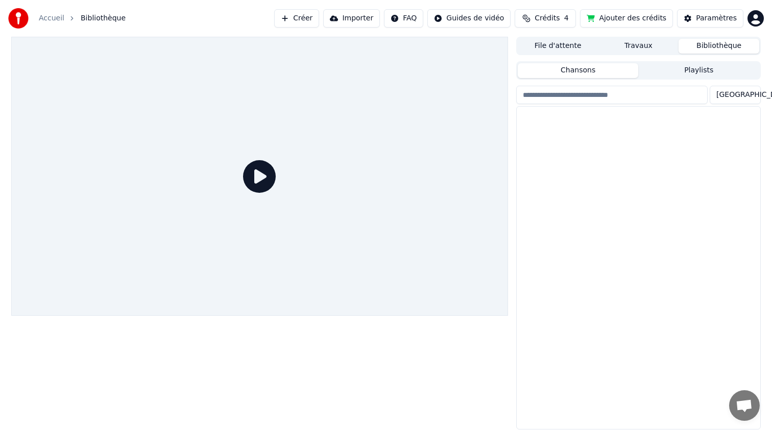
click at [719, 41] on button "Bibliothèque" at bounding box center [718, 46] width 81 height 15
click at [645, 118] on div "la dacquoise" at bounding box center [659, 124] width 174 height 14
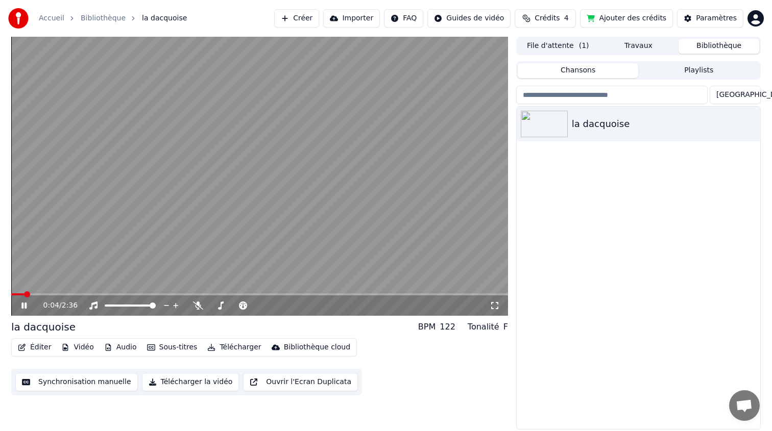
click at [26, 305] on icon at bounding box center [23, 306] width 5 height 6
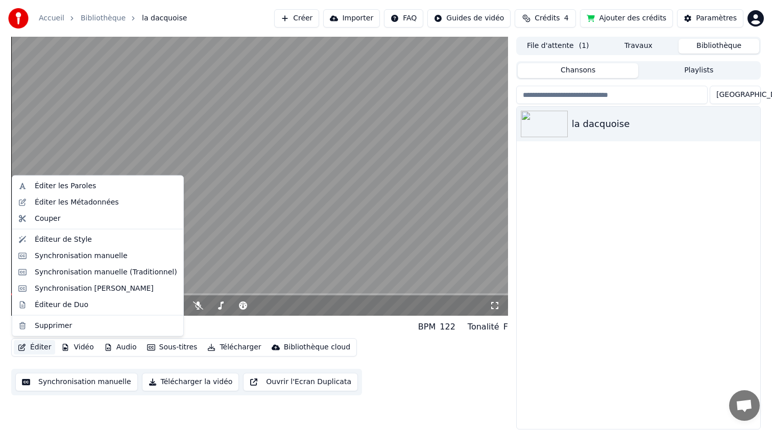
click at [35, 350] on button "Éditer" at bounding box center [34, 347] width 41 height 14
click at [69, 186] on div "Éditer les Paroles" at bounding box center [65, 186] width 61 height 10
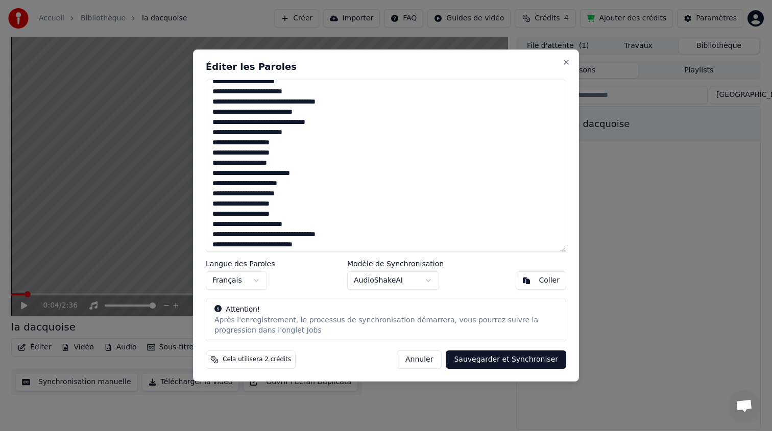
scroll to position [90, 0]
drag, startPoint x: 253, startPoint y: 173, endPoint x: 241, endPoint y: 172, distance: 11.2
click at [241, 172] on textarea "**********" at bounding box center [386, 166] width 360 height 172
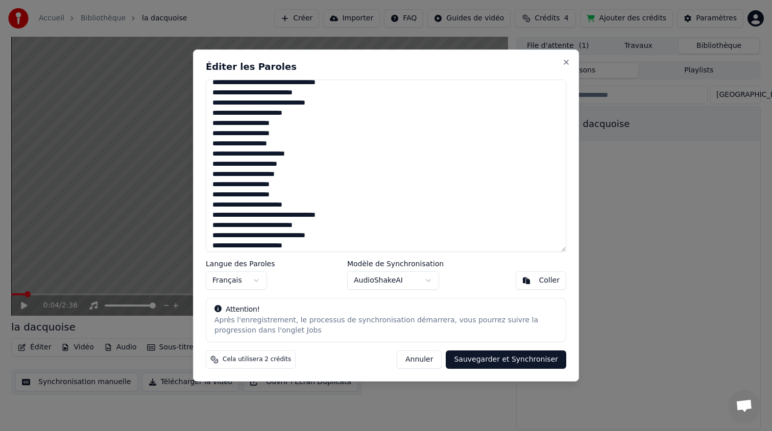
scroll to position [143, 0]
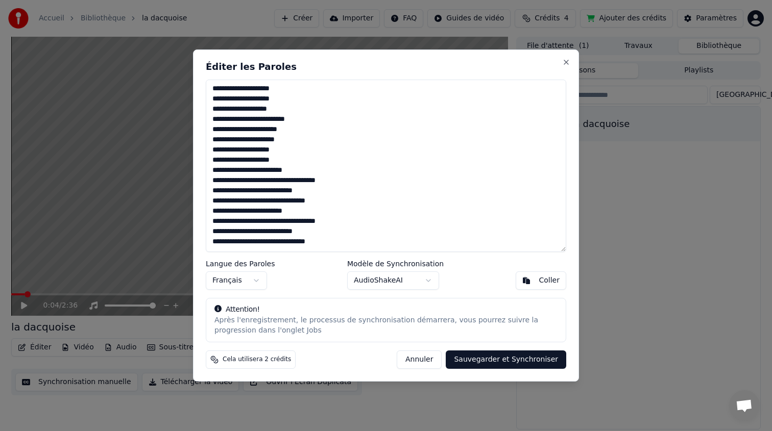
type textarea "**********"
click at [497, 360] on button "Sauvegarder et Synchroniser" at bounding box center [506, 360] width 120 height 18
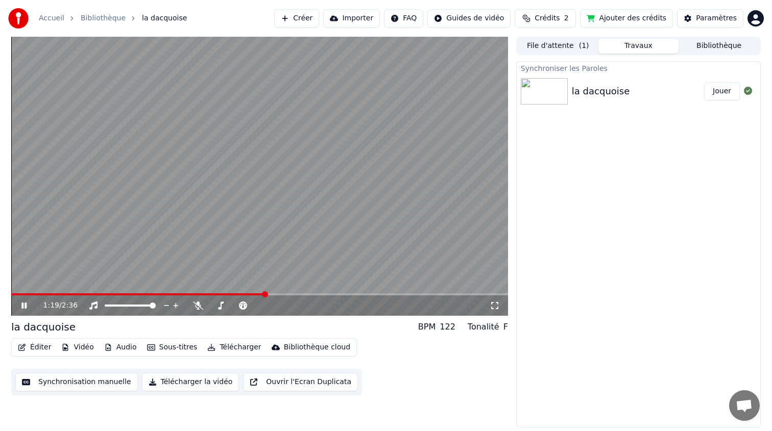
click at [185, 385] on button "Télécharger la vidéo" at bounding box center [190, 382] width 97 height 18
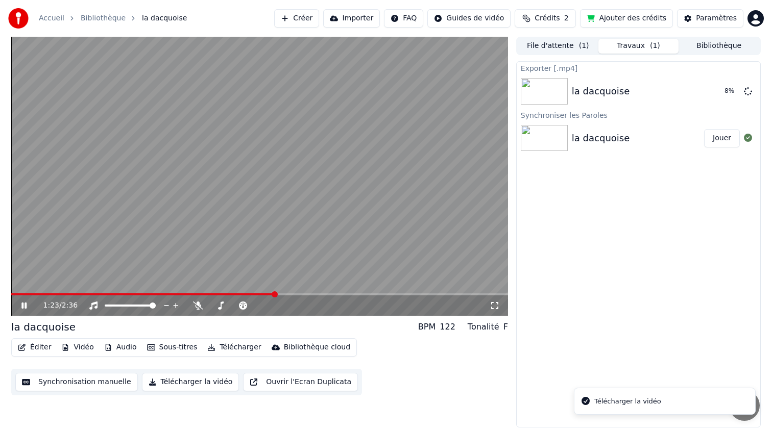
click at [22, 305] on icon at bounding box center [23, 306] width 5 height 6
click at [719, 91] on button "Afficher" at bounding box center [717, 91] width 45 height 18
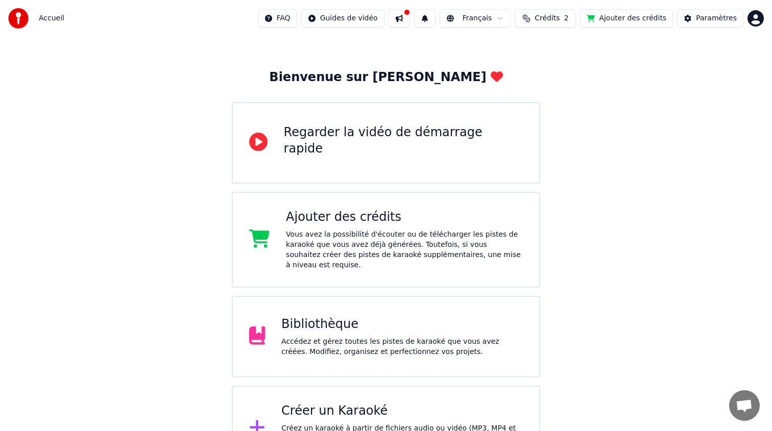
scroll to position [51, 0]
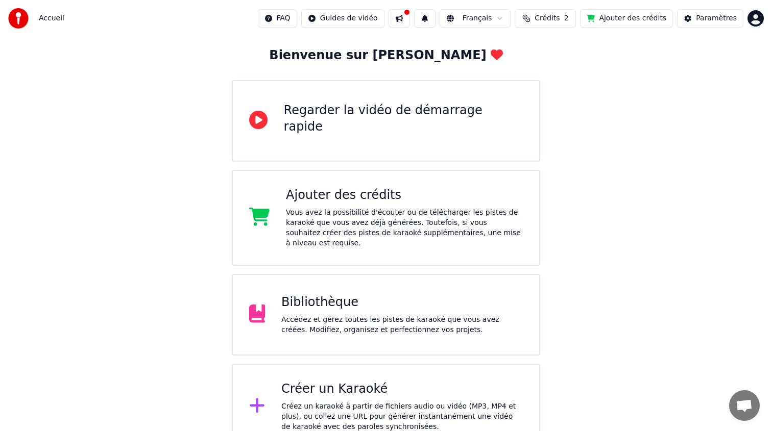
click at [405, 299] on div "Bibliothèque" at bounding box center [401, 302] width 241 height 16
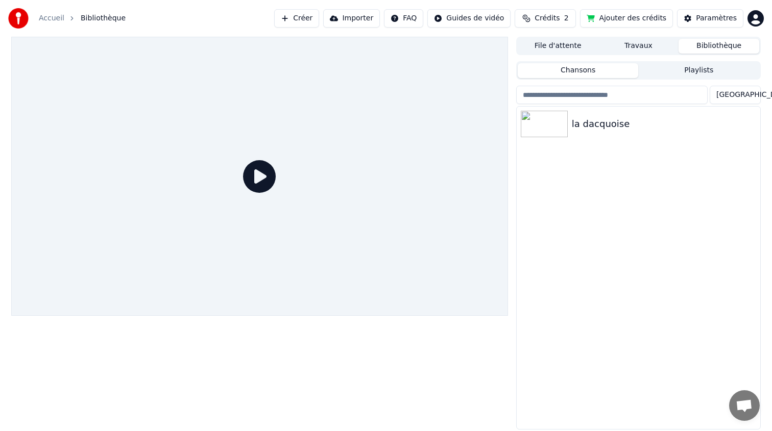
click at [260, 177] on icon at bounding box center [259, 176] width 33 height 33
click at [604, 130] on div "la dacquoise" at bounding box center [659, 124] width 174 height 14
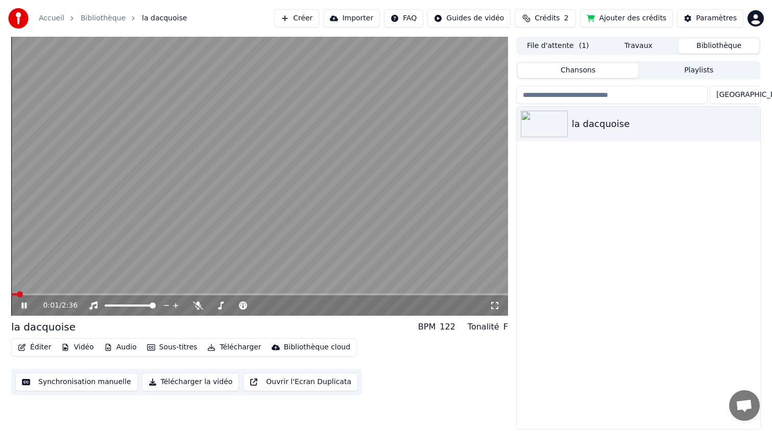
click at [27, 306] on icon at bounding box center [31, 306] width 24 height 8
click at [208, 298] on span at bounding box center [209, 294] width 6 height 6
click at [211, 295] on span at bounding box center [209, 294] width 6 height 6
click at [22, 301] on div "1:02 / 2:36" at bounding box center [259, 306] width 488 height 10
click at [22, 303] on icon at bounding box center [24, 305] width 6 height 7
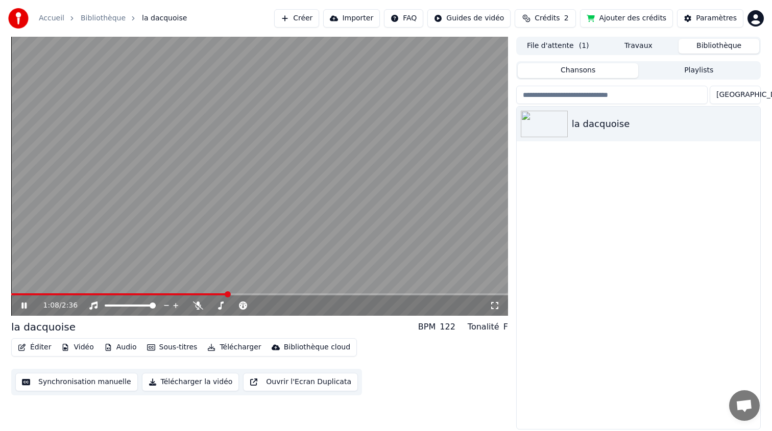
click at [228, 292] on span at bounding box center [228, 294] width 6 height 6
click at [27, 303] on icon at bounding box center [31, 306] width 24 height 8
click at [243, 293] on span at bounding box center [243, 294] width 6 height 6
click at [259, 293] on span at bounding box center [259, 294] width 497 height 2
